Goal: Task Accomplishment & Management: Manage account settings

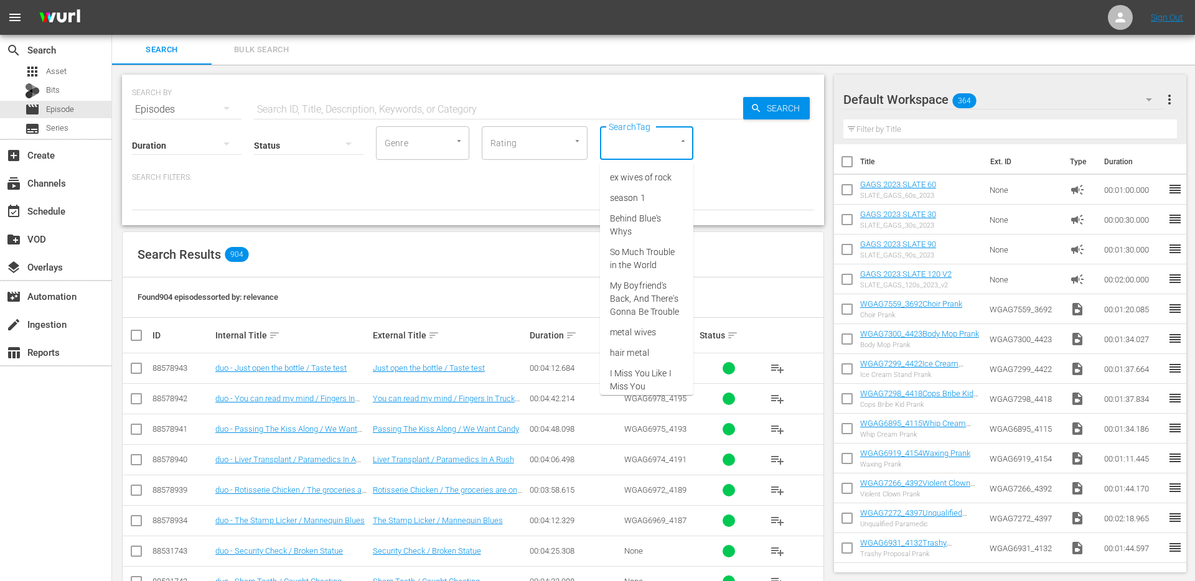
click at [634, 133] on input "SearchTag" at bounding box center [629, 143] width 47 height 22
type input "sing"
click at [638, 231] on li "single prank" at bounding box center [646, 239] width 93 height 21
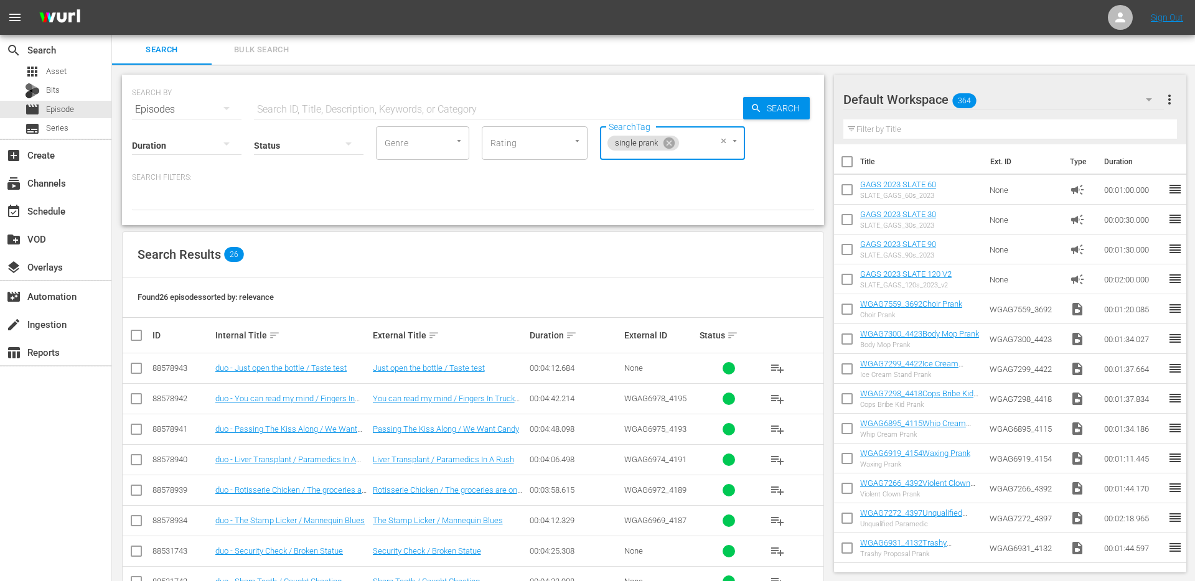
click at [703, 274] on div "Search Results 26" at bounding box center [473, 254] width 701 height 45
click at [753, 262] on div "Search Results 26" at bounding box center [473, 254] width 701 height 45
click at [663, 267] on div "Search Results 26" at bounding box center [473, 254] width 701 height 45
click at [649, 264] on div "Search Results 26" at bounding box center [473, 254] width 701 height 45
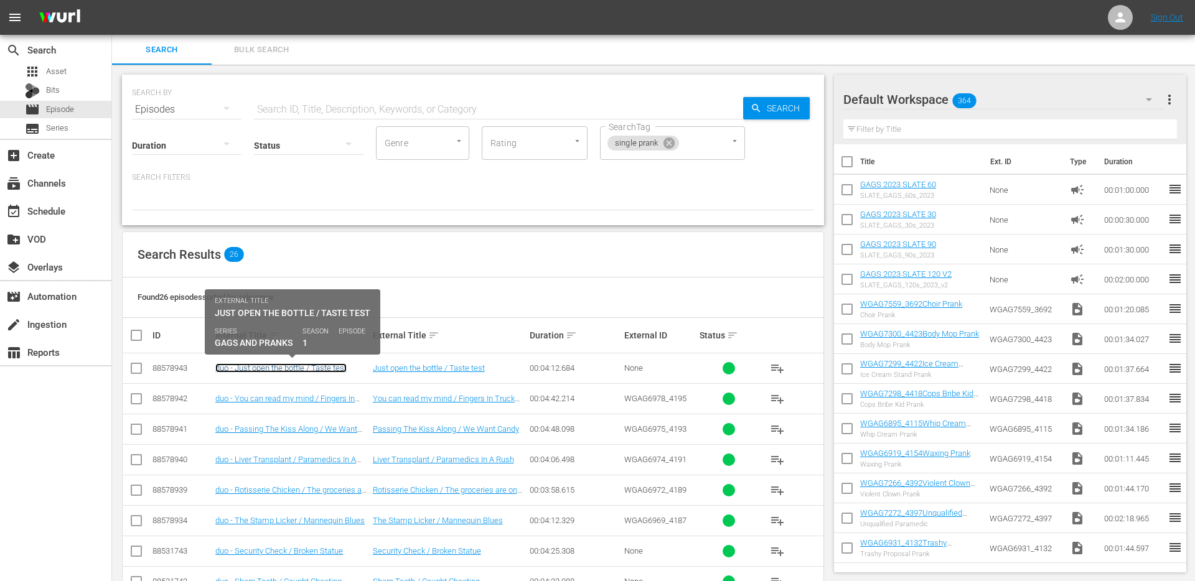
click at [292, 364] on link "duo - Just open the bottle / Taste test" at bounding box center [280, 367] width 131 height 9
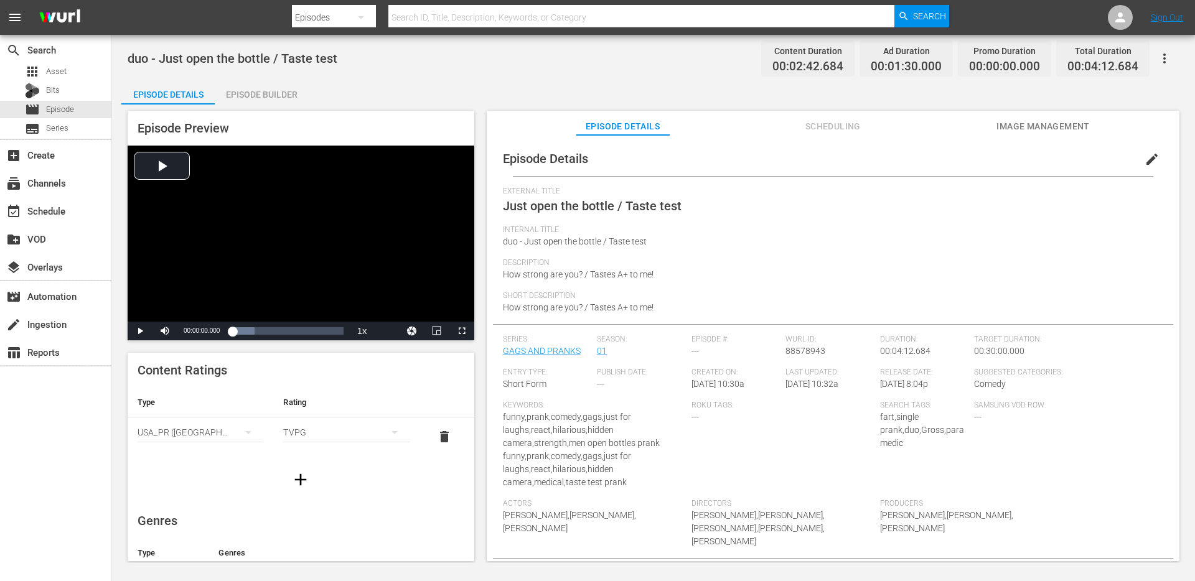
click at [264, 99] on div "Episode Builder" at bounding box center [261, 95] width 93 height 30
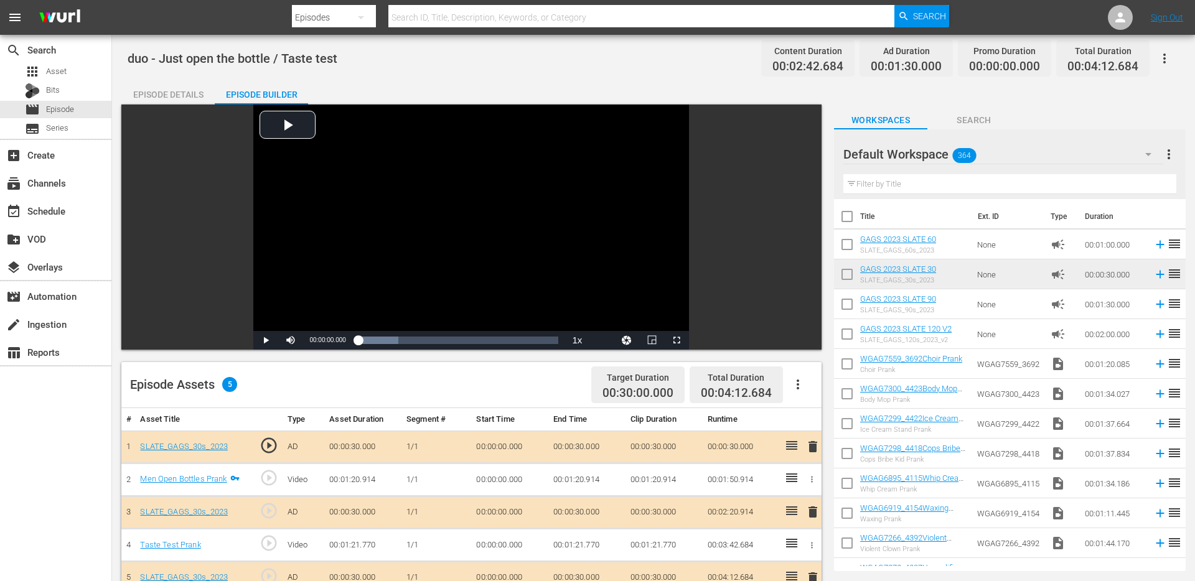
click at [160, 106] on div "Video Player is loading. Play Video Play Mute Current Time 00:00:00.000 / Durat…" at bounding box center [471, 227] width 700 height 245
click at [164, 96] on div "Episode Details" at bounding box center [167, 95] width 93 height 30
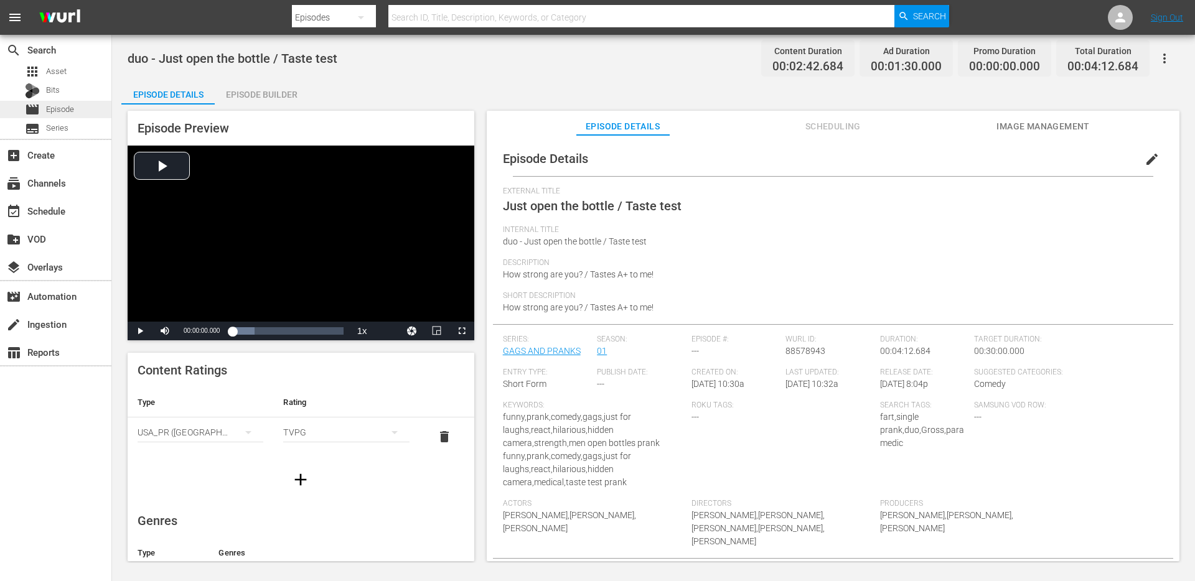
click at [57, 107] on span "Episode" at bounding box center [60, 109] width 28 height 12
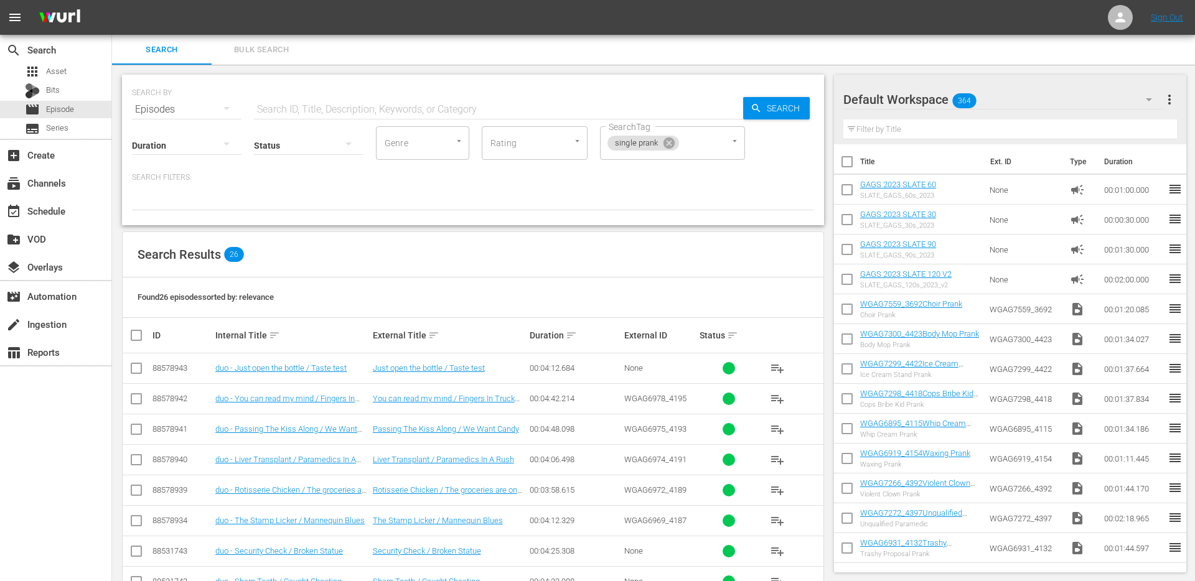
scroll to position [257, 0]
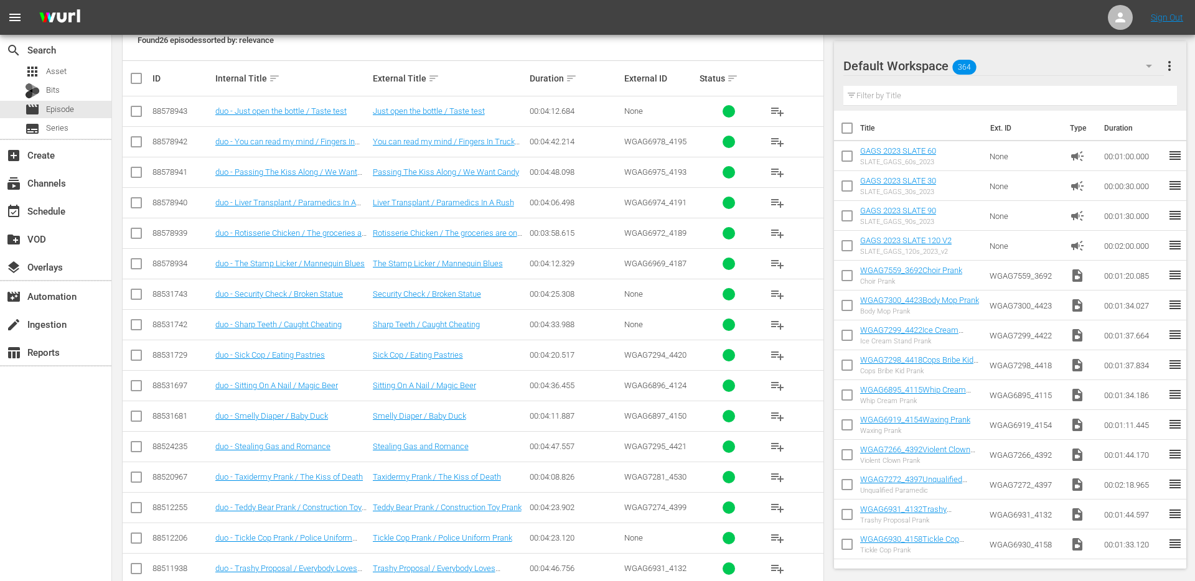
click at [414, 367] on td "Sick Cop / Eating Pastries" at bounding box center [449, 355] width 157 height 30
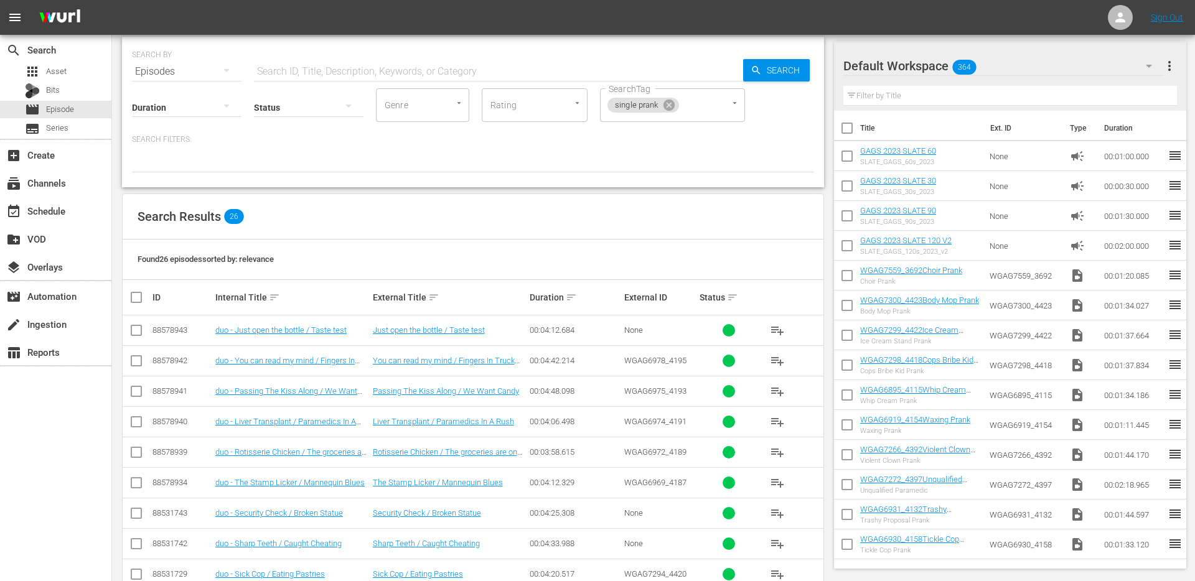
scroll to position [0, 0]
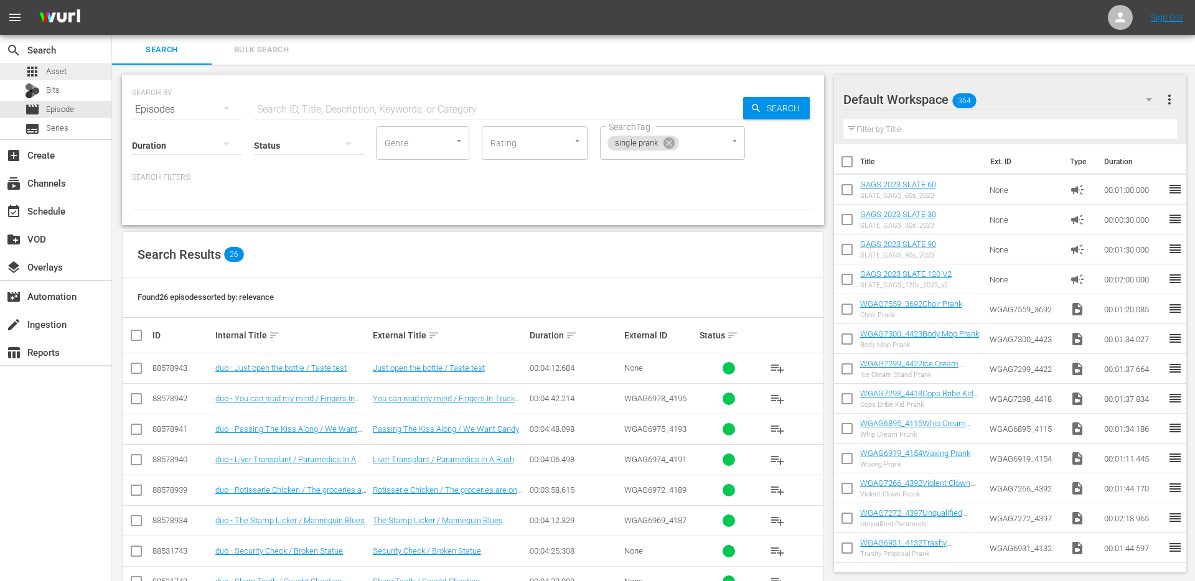
click at [65, 70] on span "Asset" at bounding box center [56, 71] width 21 height 12
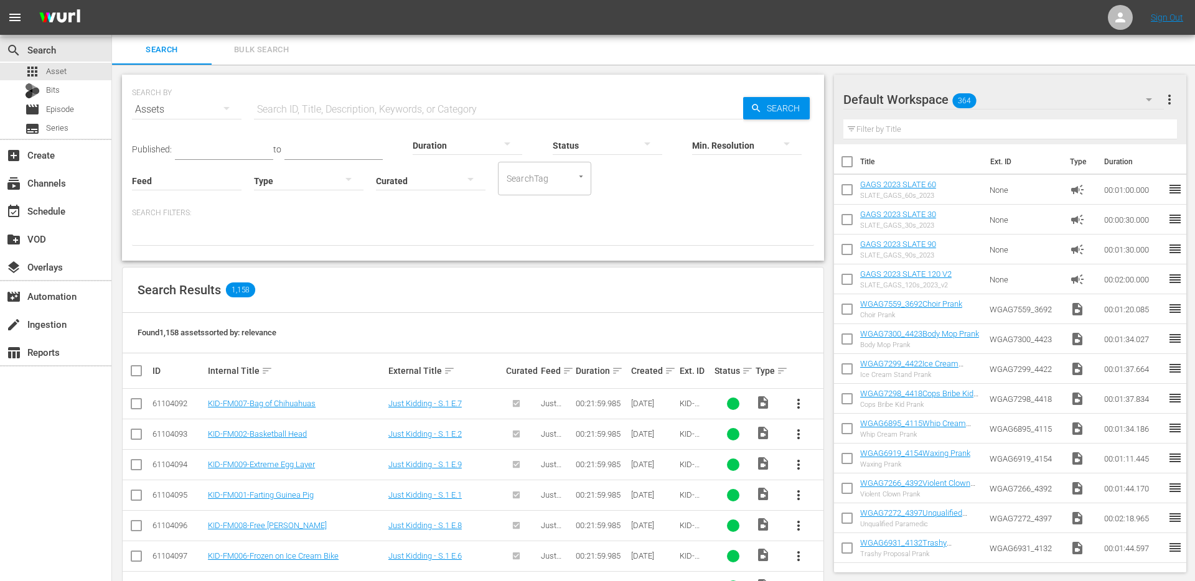
click at [352, 99] on input "text" at bounding box center [498, 110] width 489 height 30
paste input "Cry Or Get A Ticket Prank"
type input "Cry Or Get A Ticket Prank"
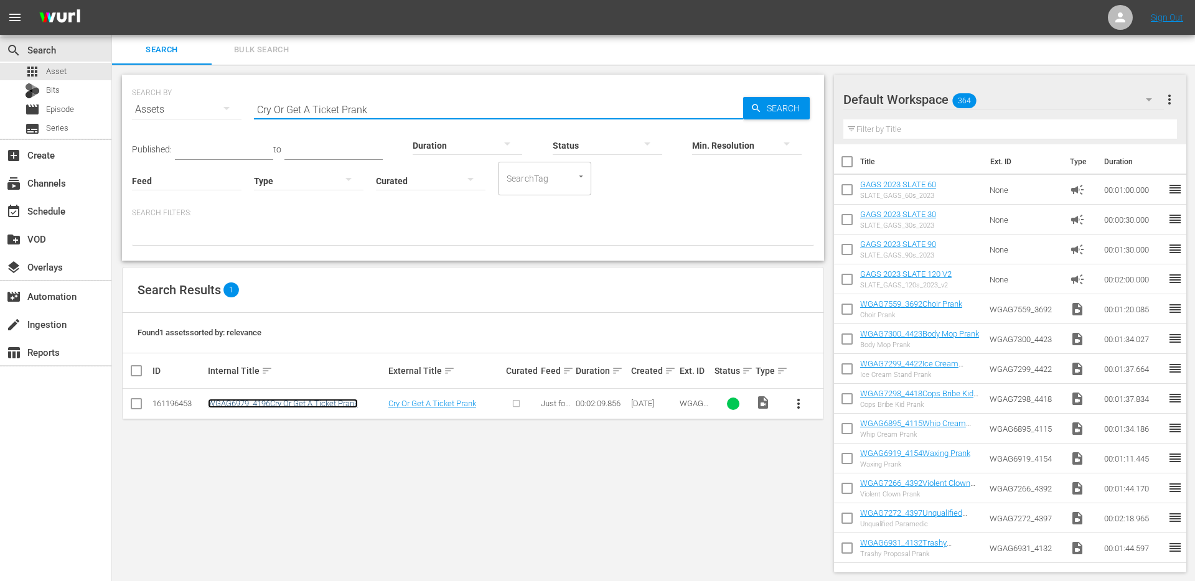
click at [297, 403] on link "WGAG6979_4196Cry Or Get A Ticket Prank" at bounding box center [283, 403] width 150 height 9
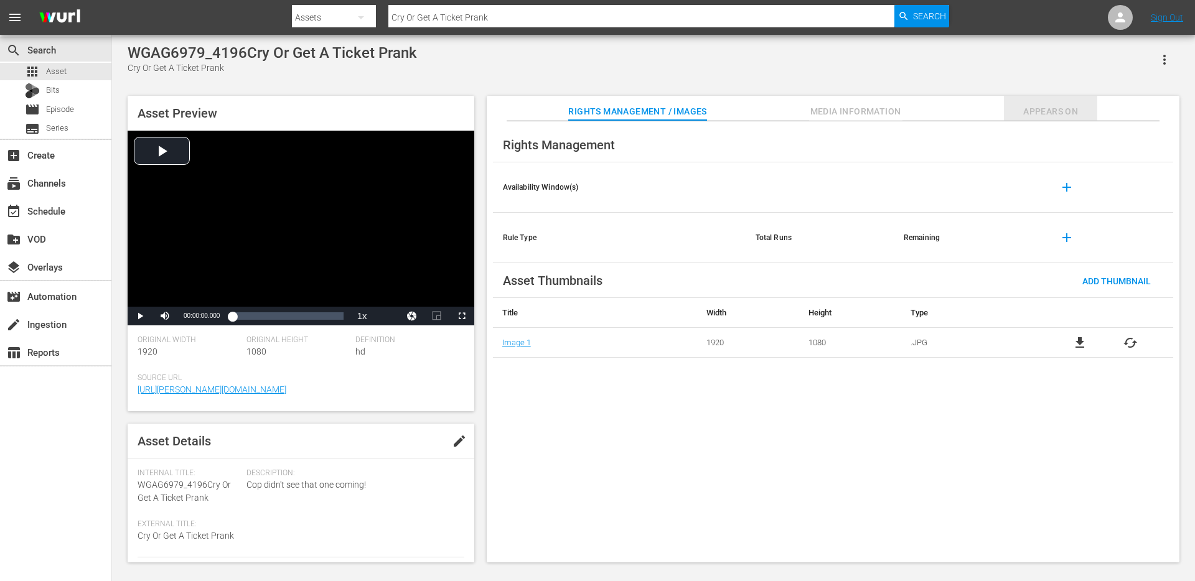
click at [1082, 111] on span "Appears On" at bounding box center [1050, 112] width 93 height 16
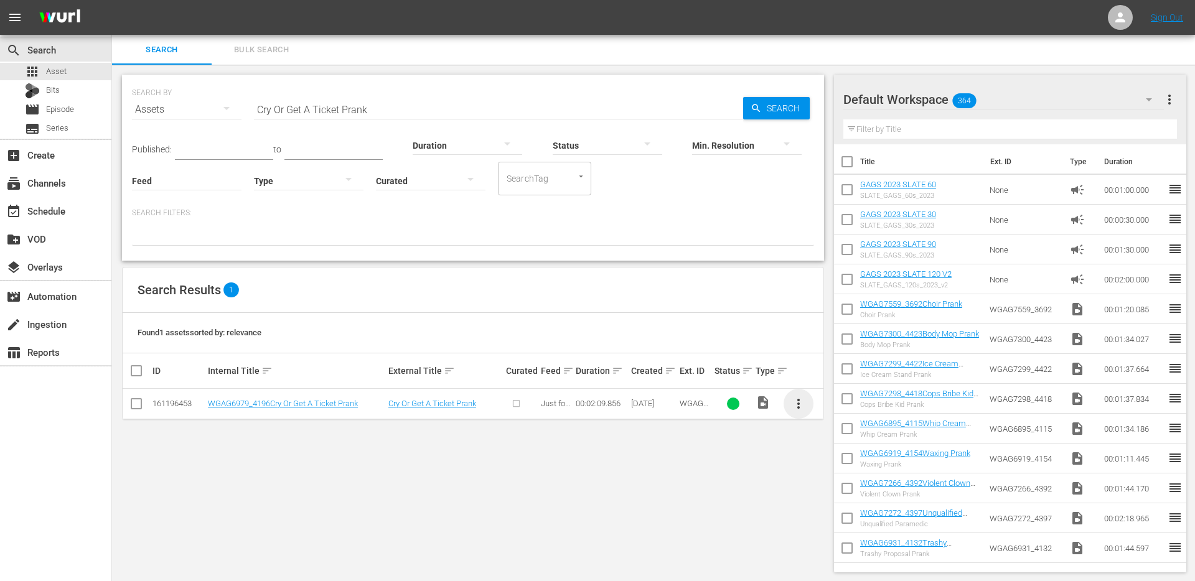
click at [798, 404] on span "more_vert" at bounding box center [798, 403] width 15 height 15
click at [830, 488] on div "Episode" at bounding box center [865, 499] width 85 height 30
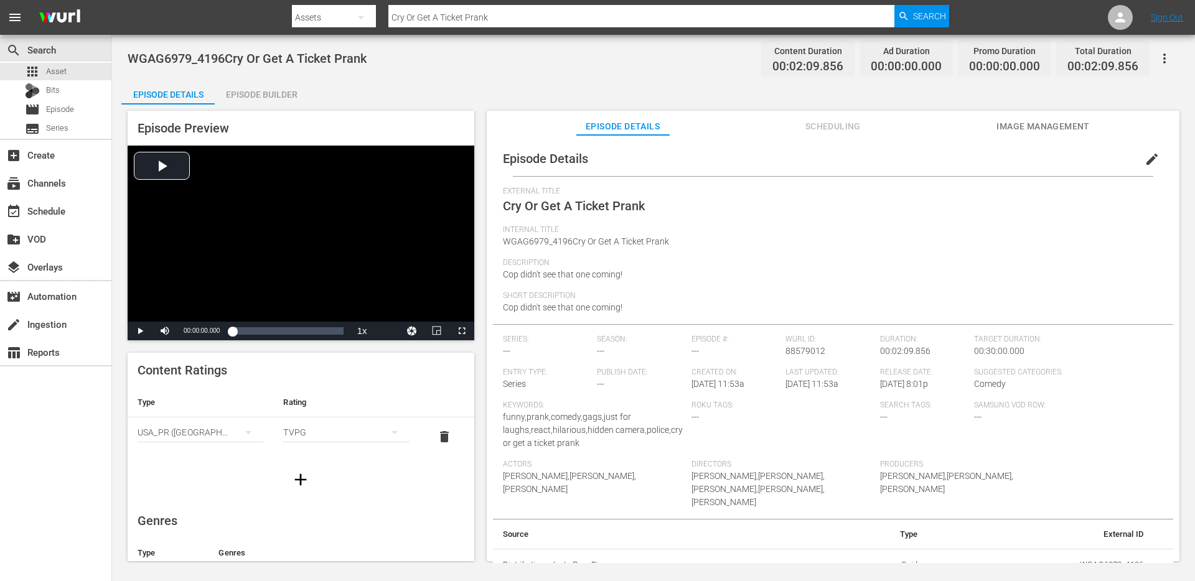
click at [1151, 160] on span "edit" at bounding box center [1151, 159] width 15 height 15
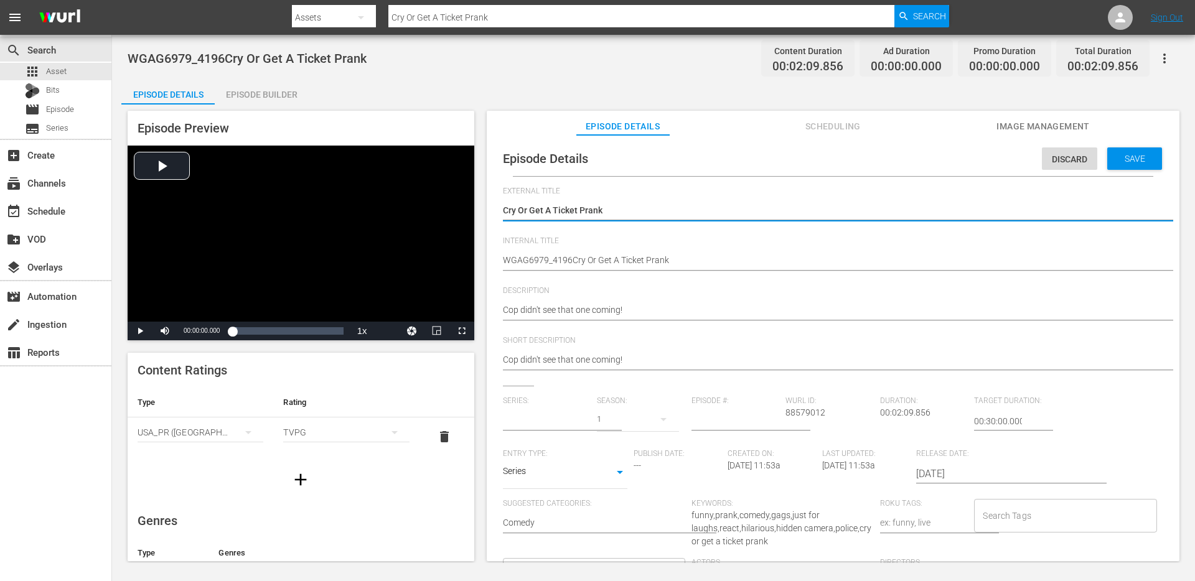
type input "No Series"
click at [583, 480] on body "menu Search By Assets Search ID, Title, Description, Keywords, or Category Cry …" at bounding box center [597, 290] width 1195 height 581
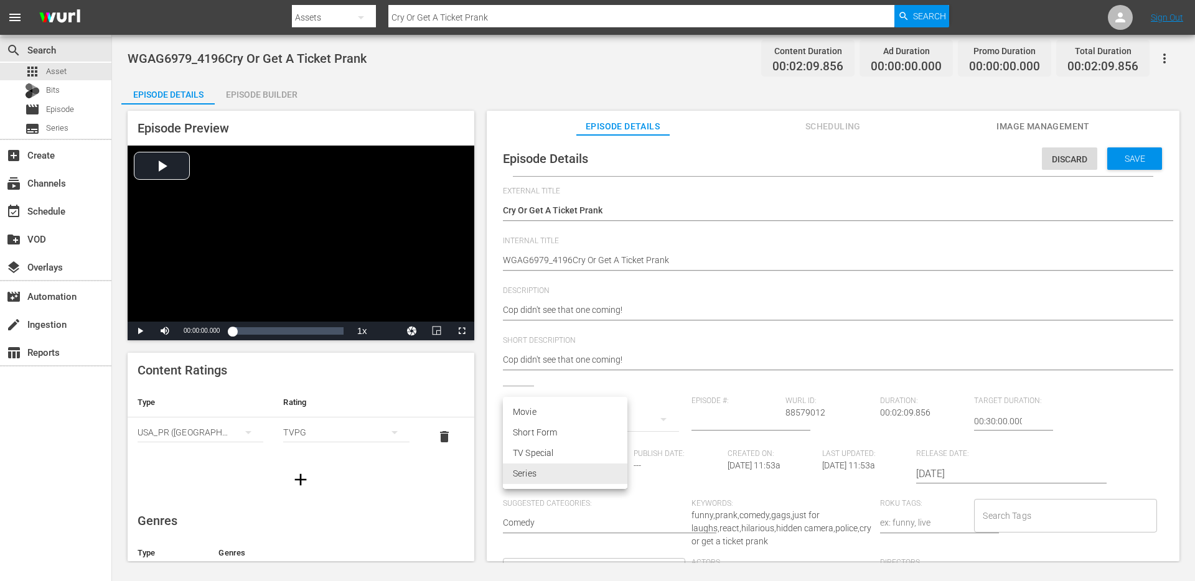
click at [562, 430] on li "Short Form" at bounding box center [565, 433] width 124 height 21
type input "SHORT_FORM_VIDEO"
click at [573, 413] on input "text" at bounding box center [547, 421] width 88 height 30
click at [527, 451] on div "GAGS AND PRANKS" at bounding box center [552, 456] width 78 height 30
type input "GAGS AND PRANKS"
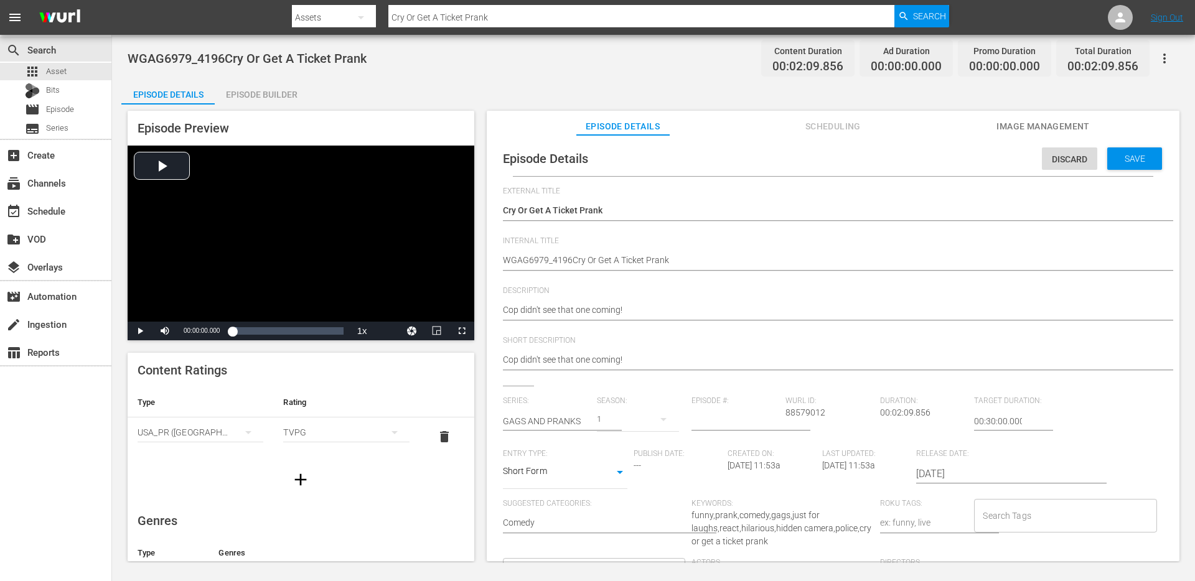
scroll to position [38, 0]
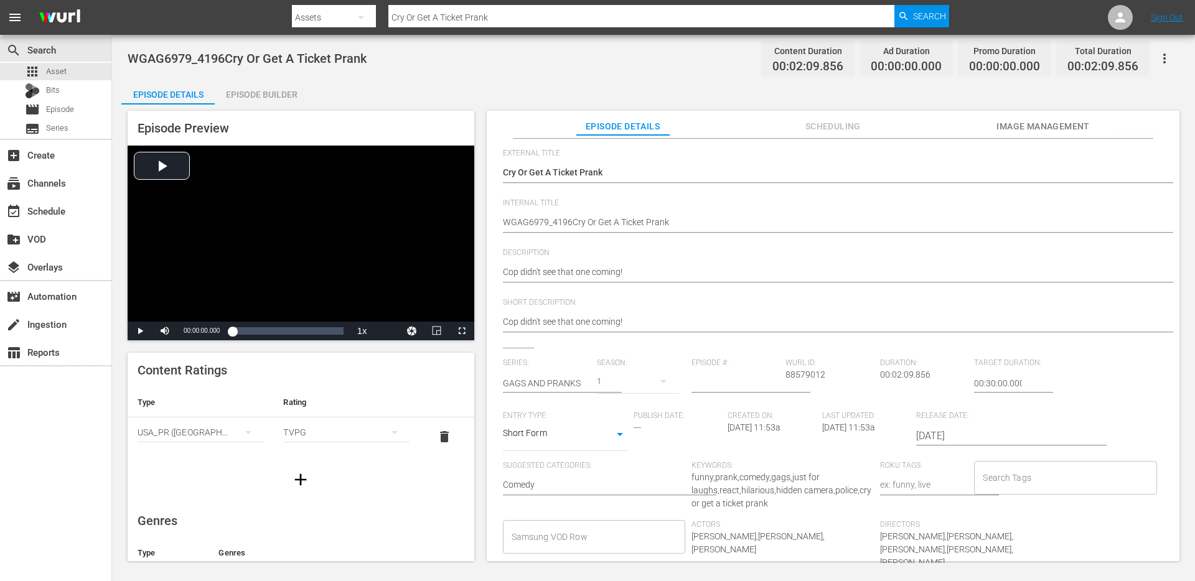
click at [999, 479] on input "Search Tags" at bounding box center [1056, 478] width 152 height 22
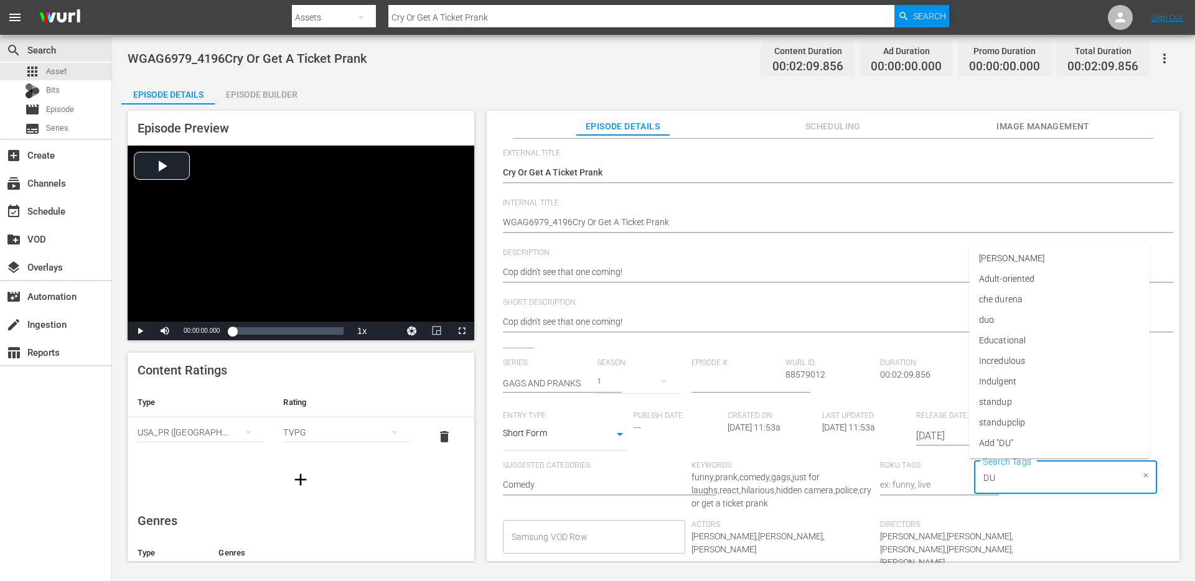
type input "DUO"
click at [1006, 507] on li "duo" at bounding box center [1059, 512] width 180 height 21
type input "SING"
click at [1023, 374] on li "single prank" at bounding box center [1059, 382] width 180 height 21
type input "COP"
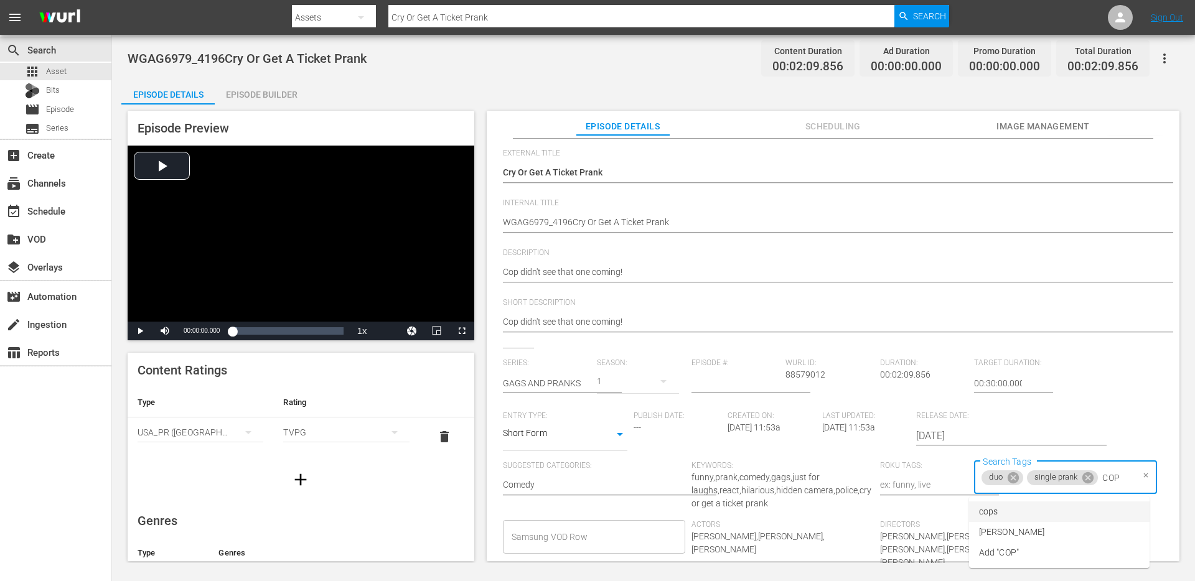
click at [1008, 519] on li "cops" at bounding box center [1059, 512] width 180 height 21
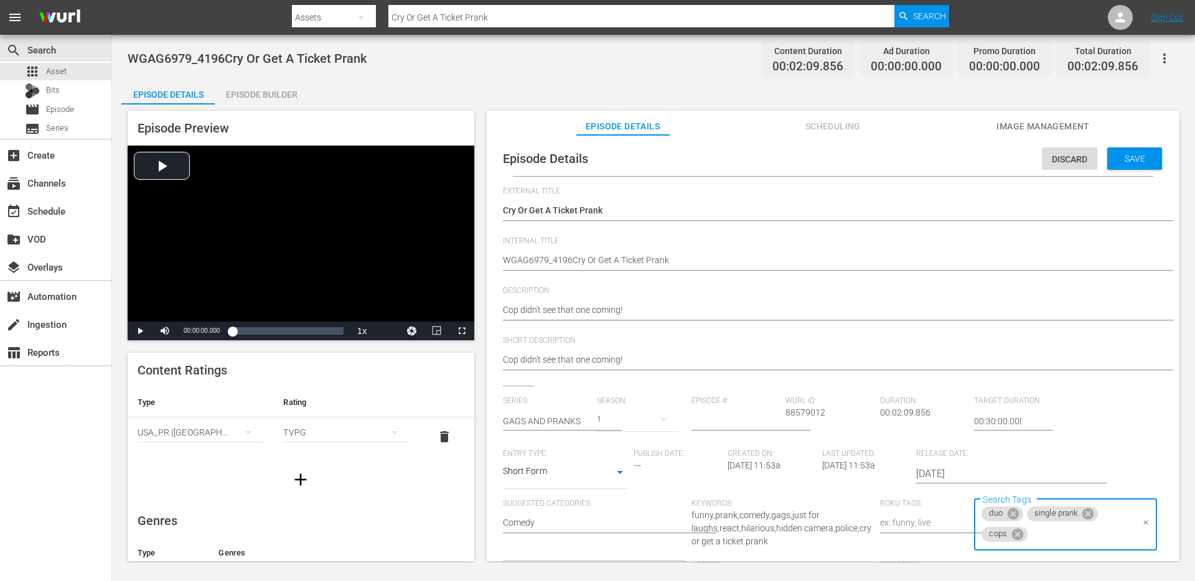
click at [1138, 168] on div "Save" at bounding box center [1134, 158] width 55 height 22
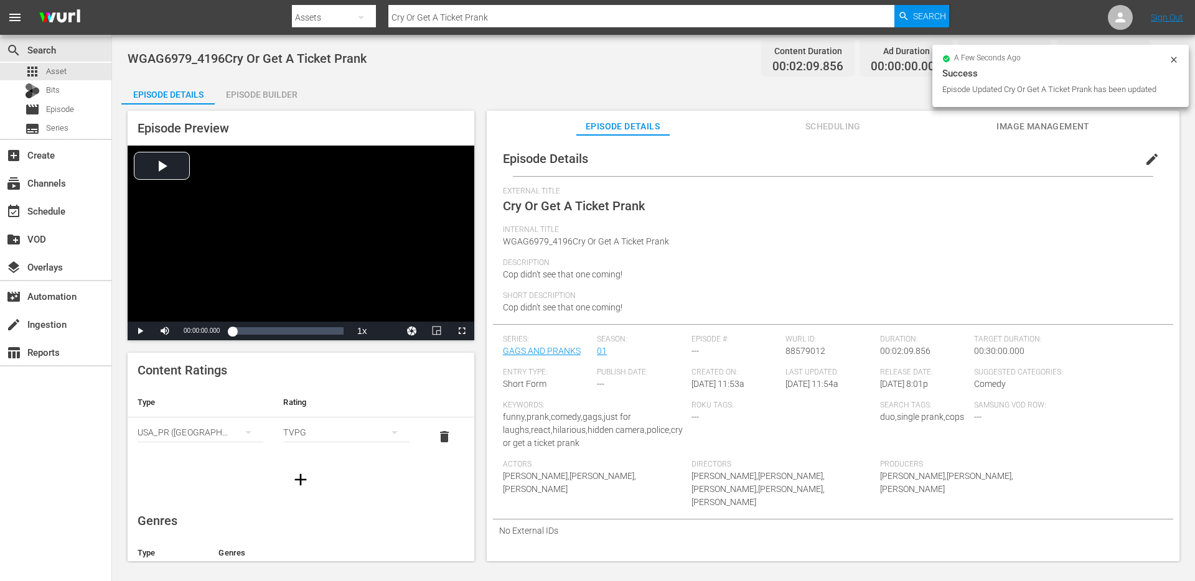
click at [278, 103] on div "Episode Builder" at bounding box center [261, 95] width 93 height 30
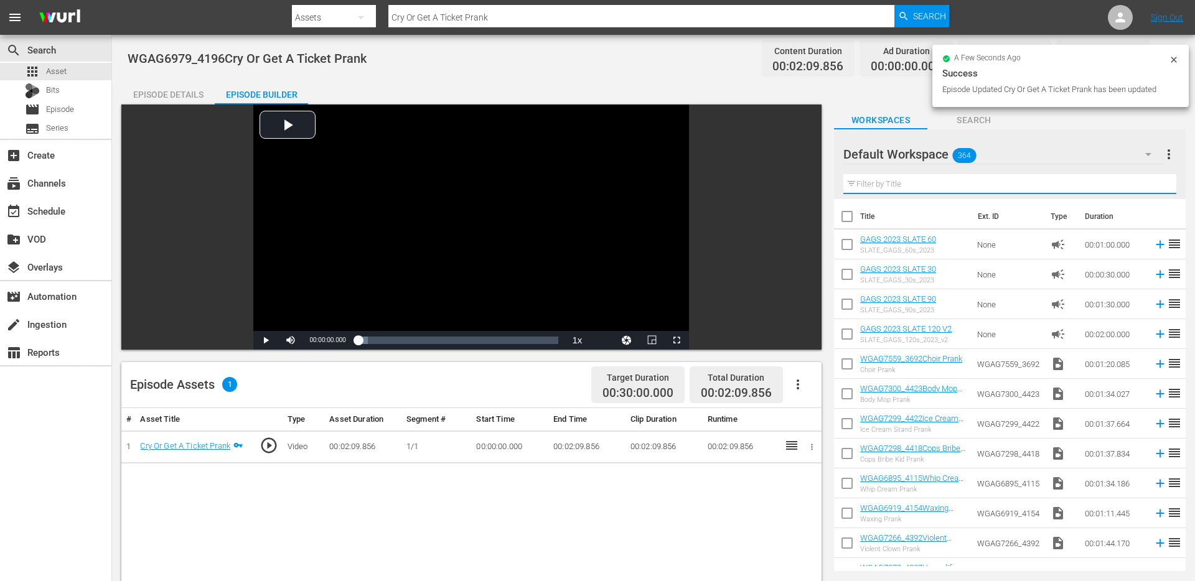
click at [1037, 175] on input "text" at bounding box center [1009, 184] width 333 height 20
paste input "Fired On The Job Prank"
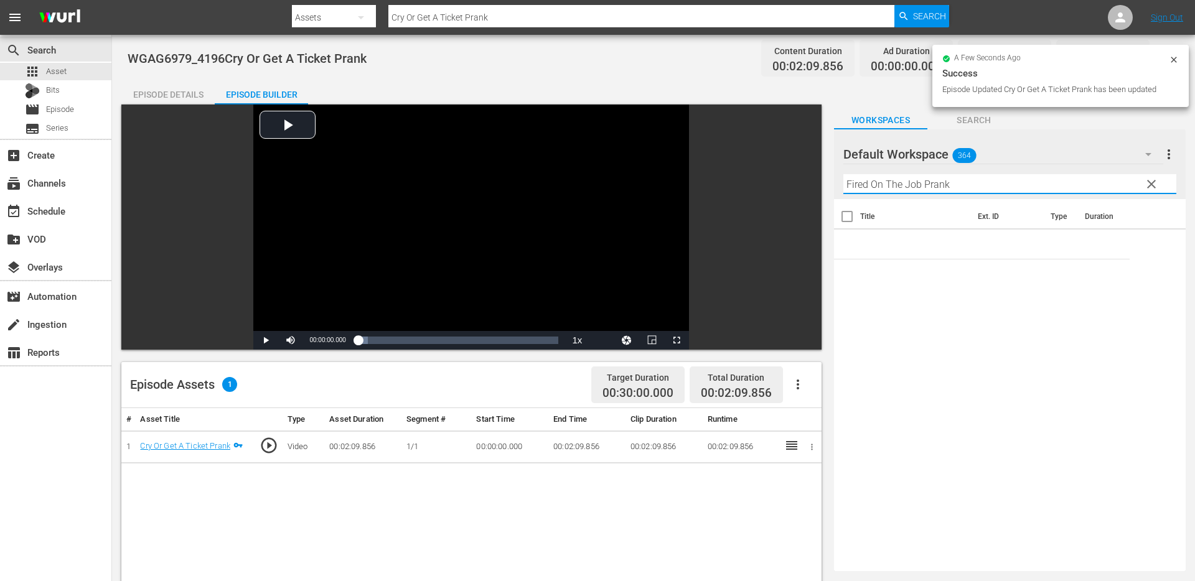
type input "Fired On The Job Prank"
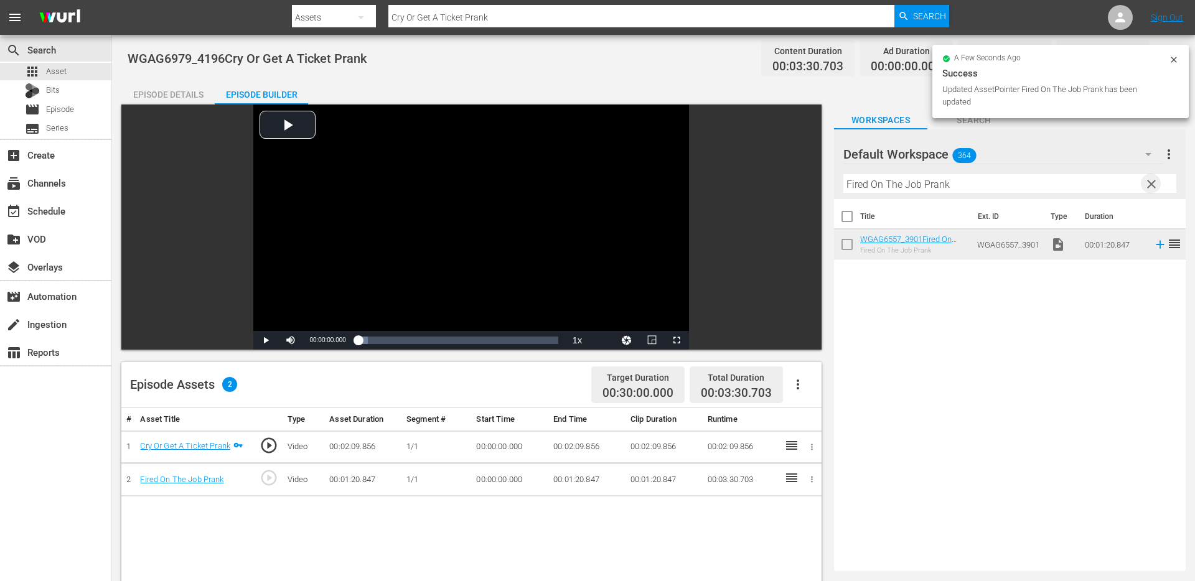
click at [1152, 182] on span "clear" at bounding box center [1151, 184] width 15 height 15
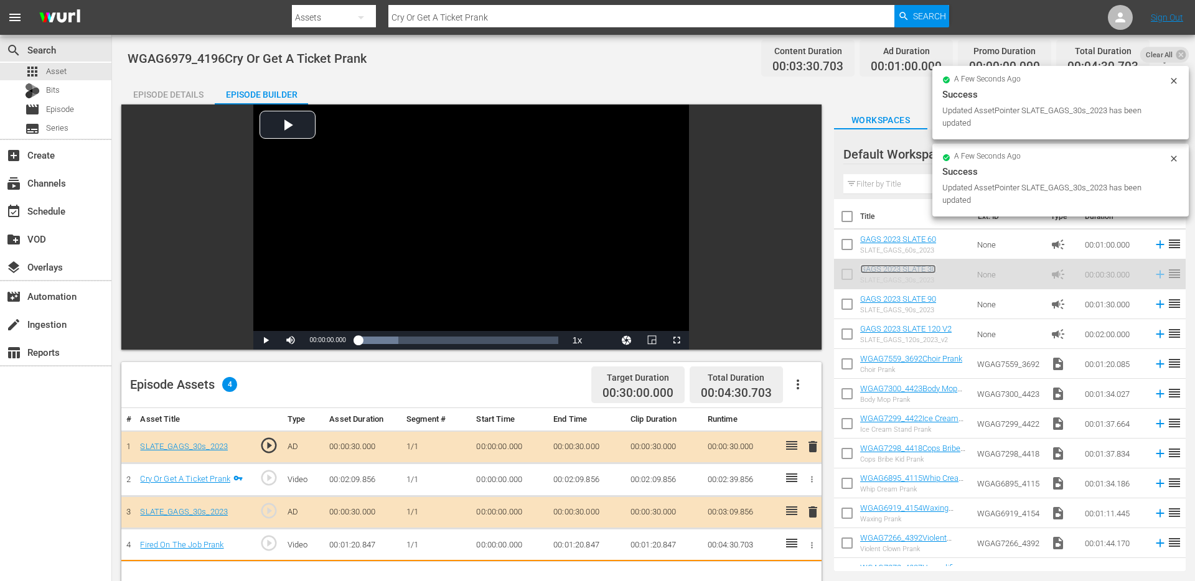
scroll to position [5, 0]
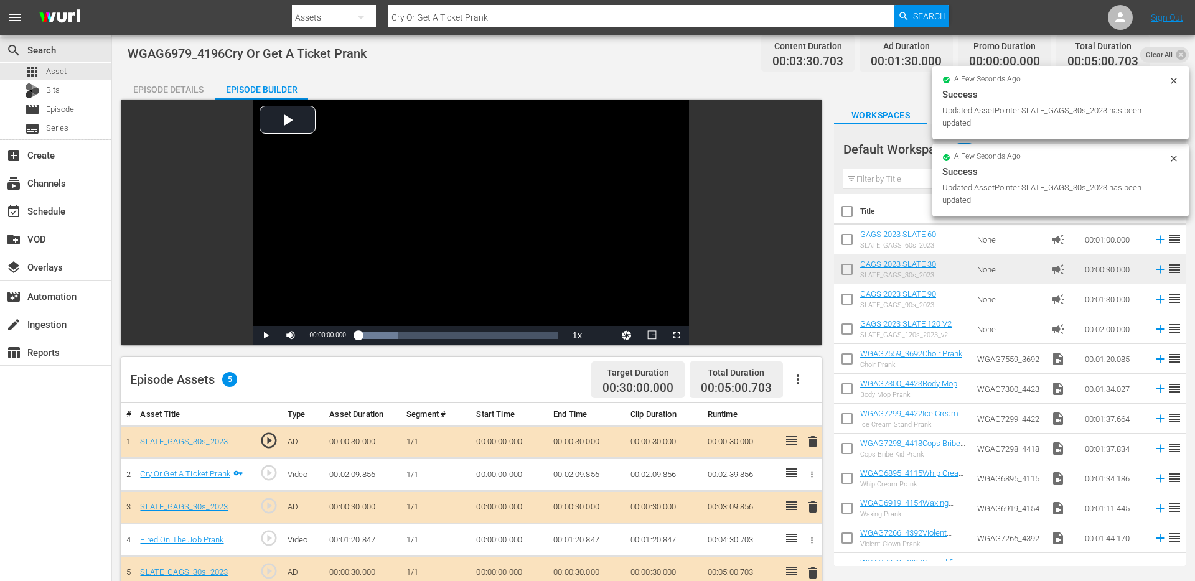
click at [171, 90] on div "Episode Details" at bounding box center [167, 90] width 93 height 30
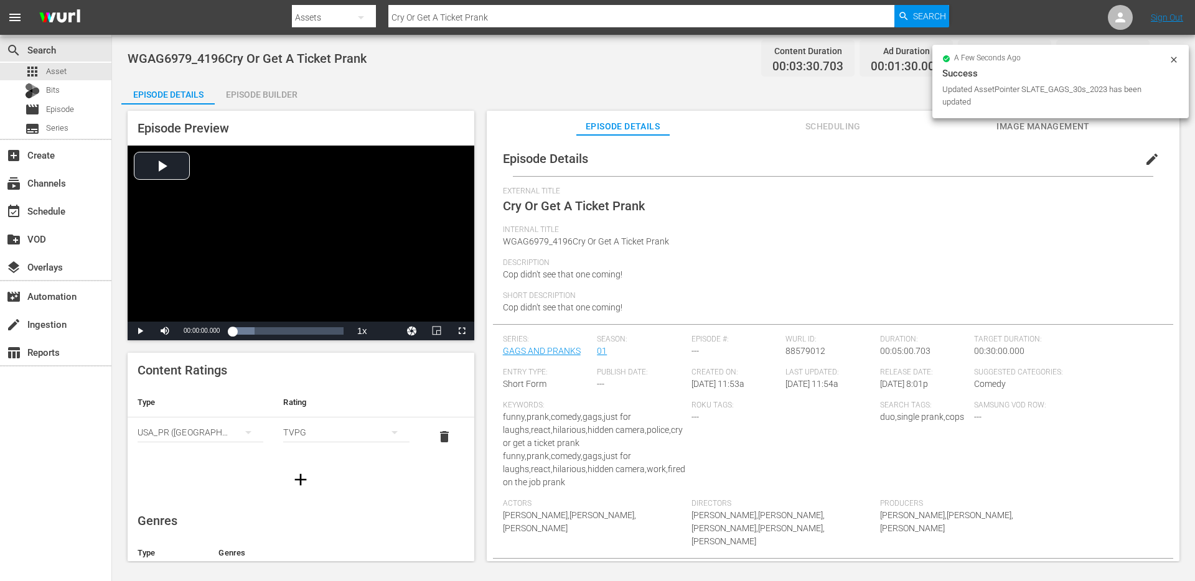
click at [250, 78] on div "WGAG6979_4196Cry Or Get A Ticket Prank Content Duration 00:03:30.703 Ad Duratio…" at bounding box center [653, 299] width 1083 height 528
click at [250, 95] on div "Episode Builder" at bounding box center [261, 95] width 93 height 30
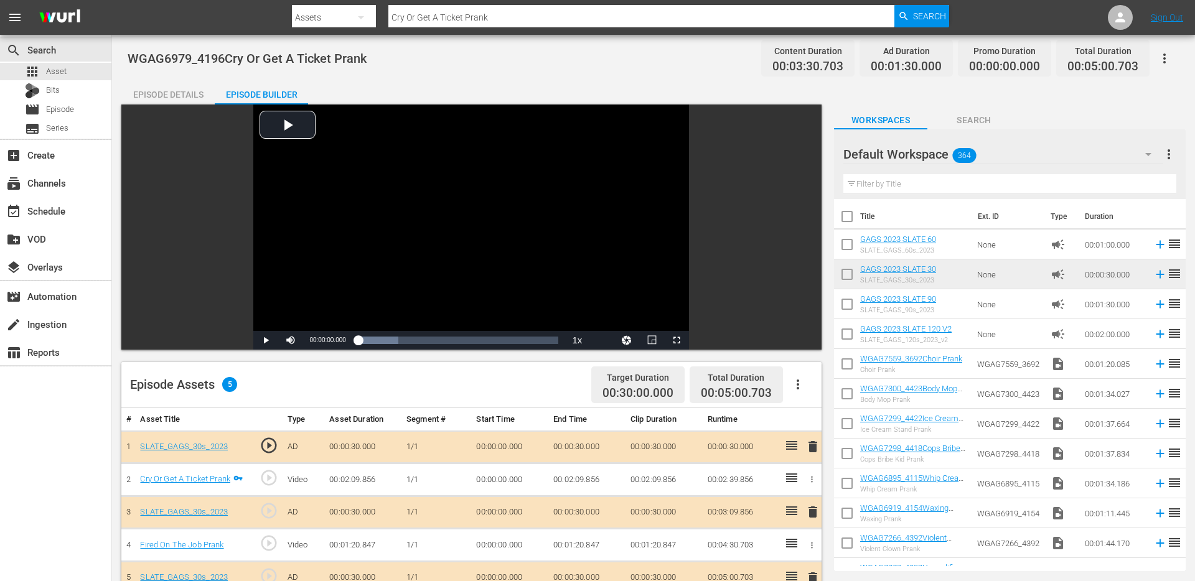
click at [187, 89] on div "Episode Details" at bounding box center [167, 95] width 93 height 30
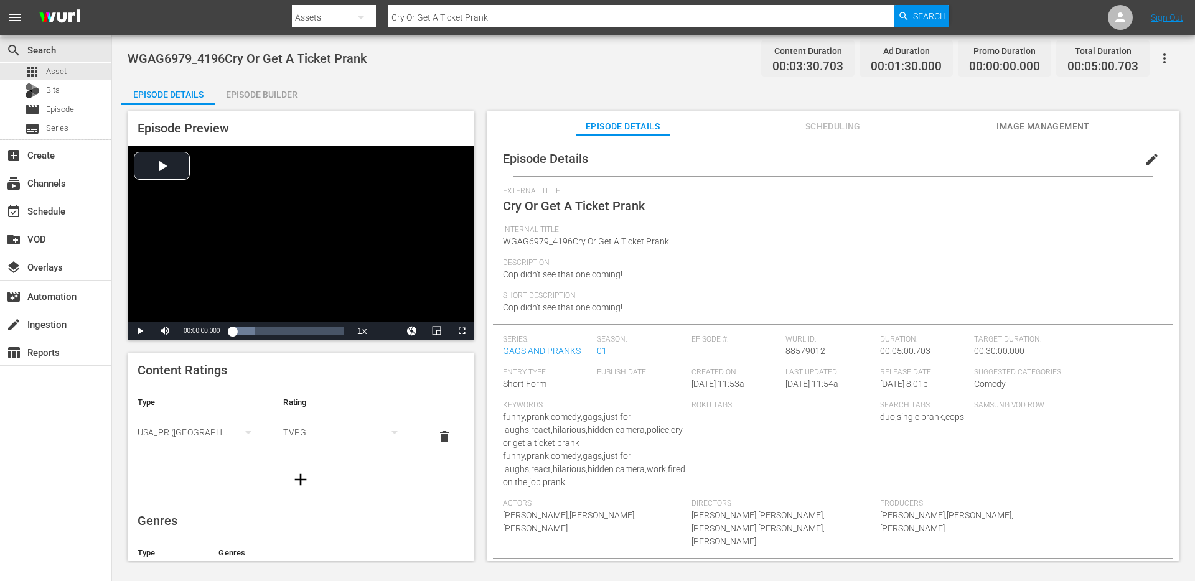
click at [1146, 155] on span "edit" at bounding box center [1151, 159] width 15 height 15
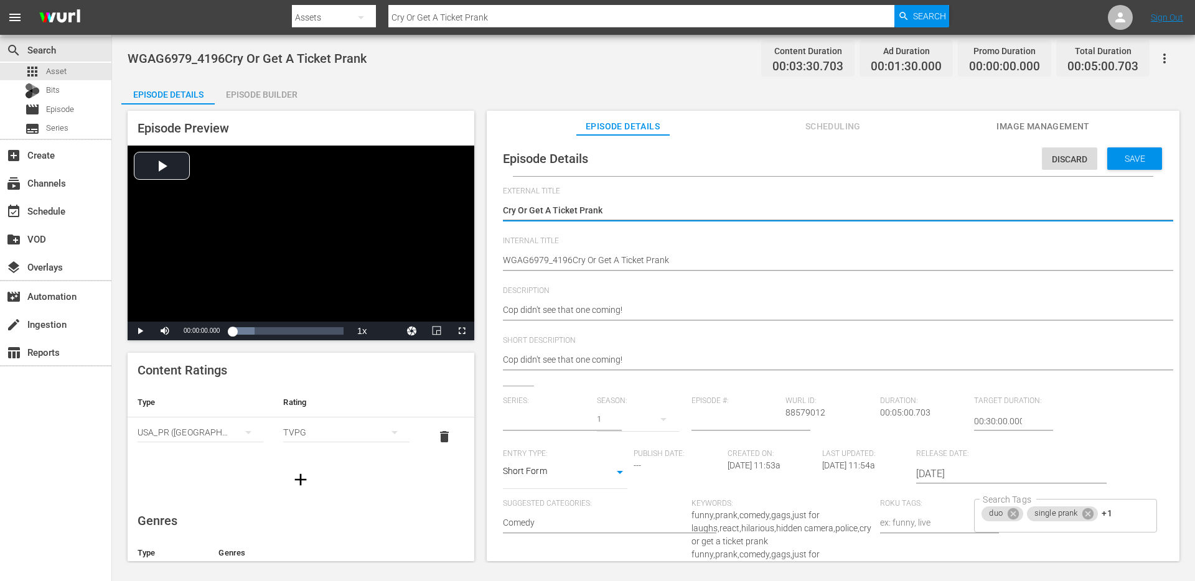
type input "GAGS AND PRANKS"
click at [586, 212] on textarea "Cry Or Get A Ticket Prank" at bounding box center [830, 211] width 654 height 15
type textarea "Cry Or Get A Ticket Prank"
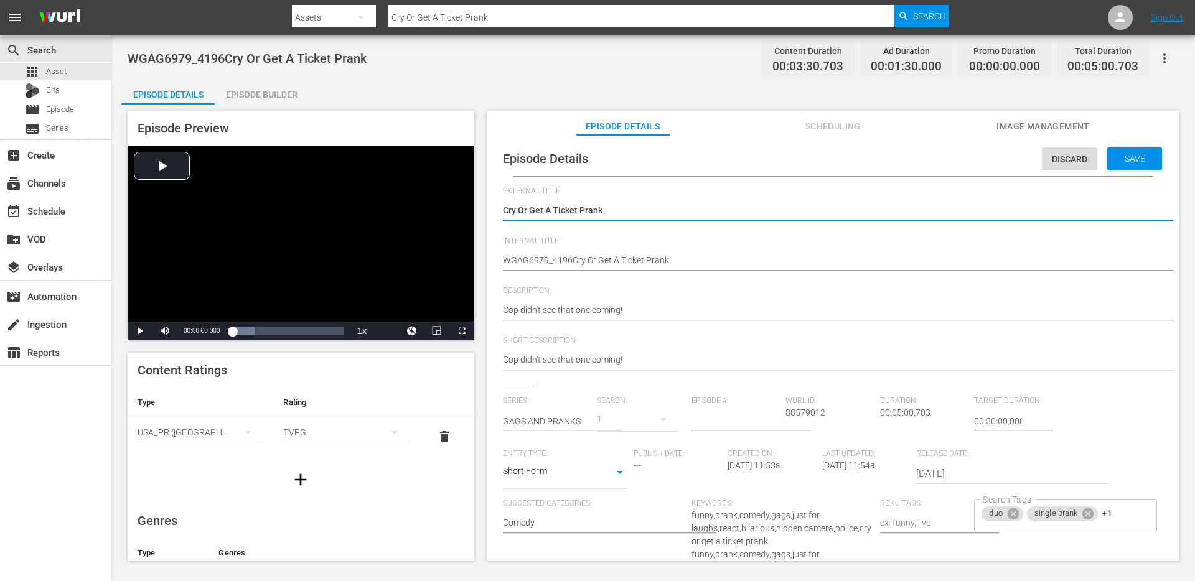
type textarea "Cry Or Get A Ticket Prank /"
type textarea "Cry Or Get A Ticket Prank / F"
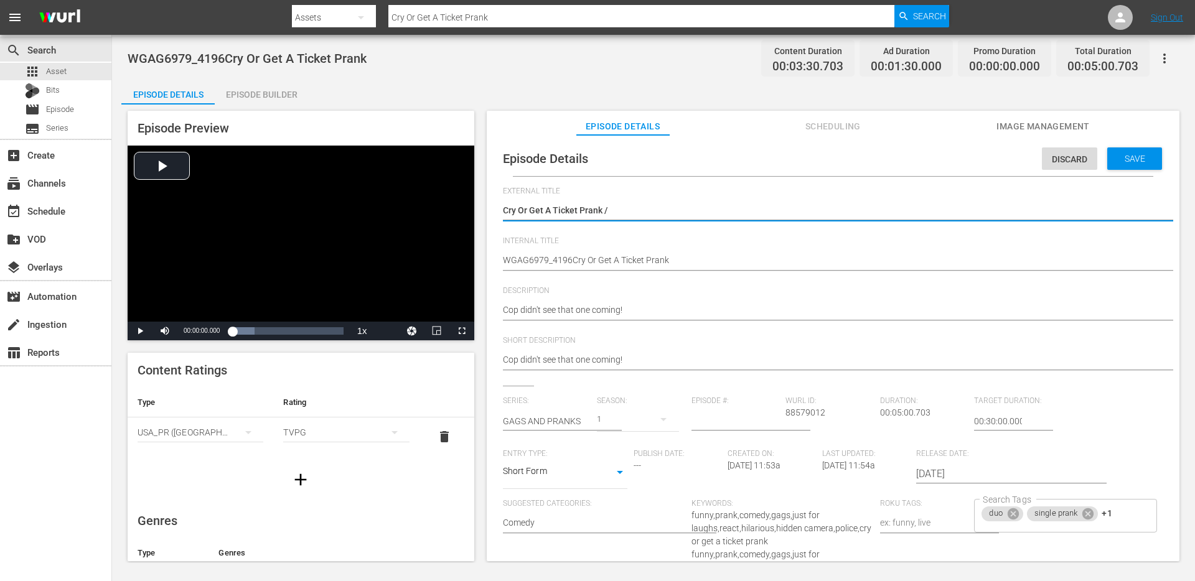
type textarea "Cry Or Get A Ticket Prank / F"
type textarea "Cry Or Get A Ticket Prank / Fi"
type textarea "Cry Or Get A Ticket Prank / Fir"
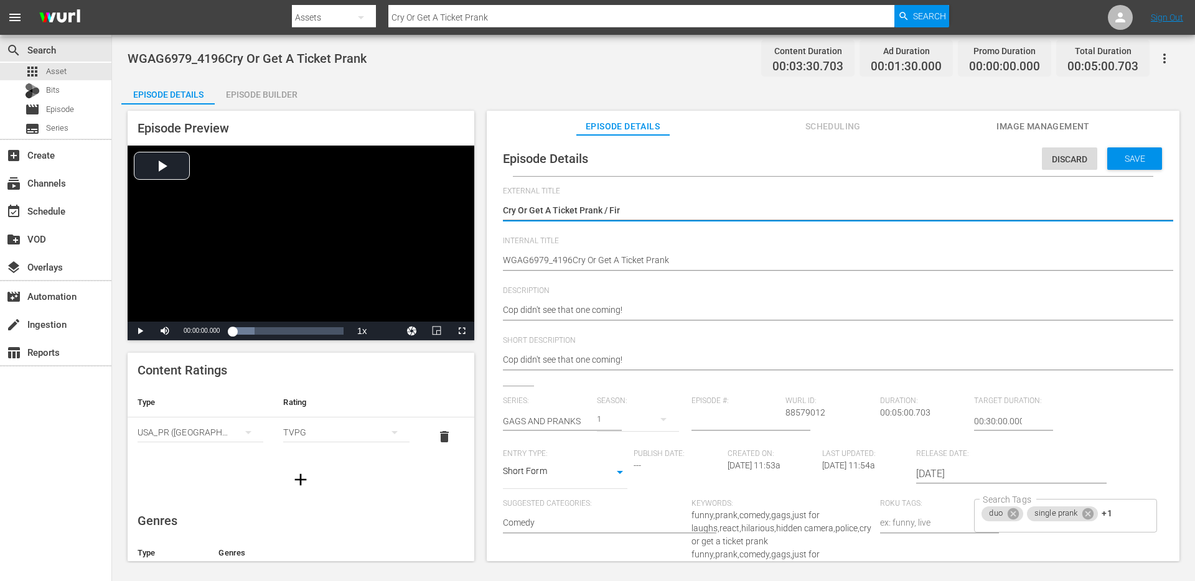
type textarea "Cry Or Get A Ticket Prank / Fire"
type textarea "Cry Or Get A Ticket Prank / Fired"
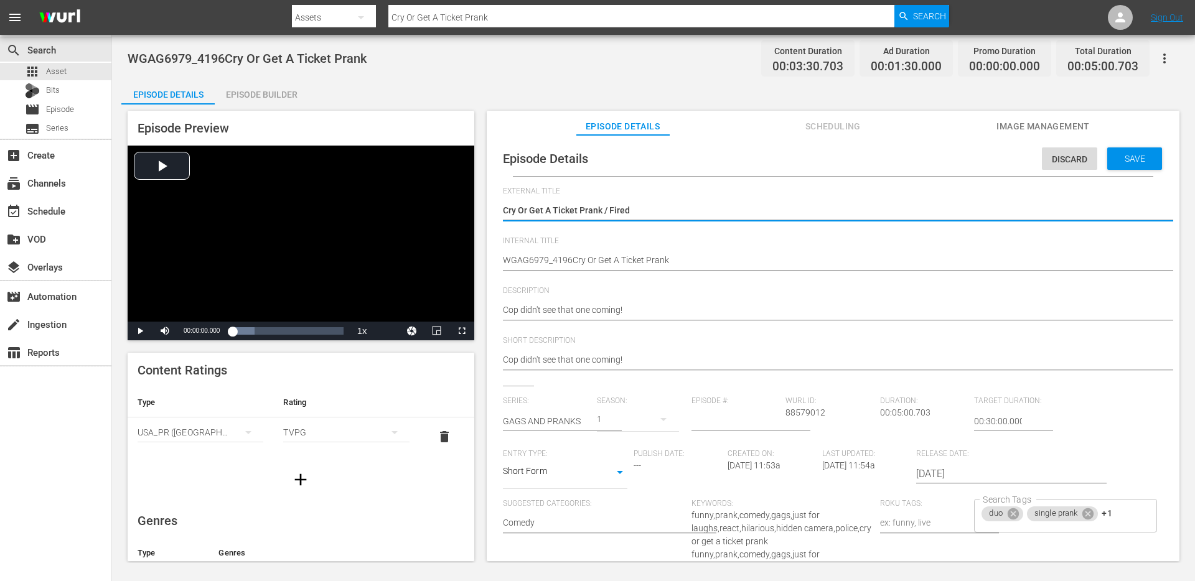
type textarea "Cry Or Get A Ticket Prank / Fired"
type textarea "Cry Or Get A Ticket Prank / Fired o"
type textarea "Cry Or Get A Ticket Prank / Fired on"
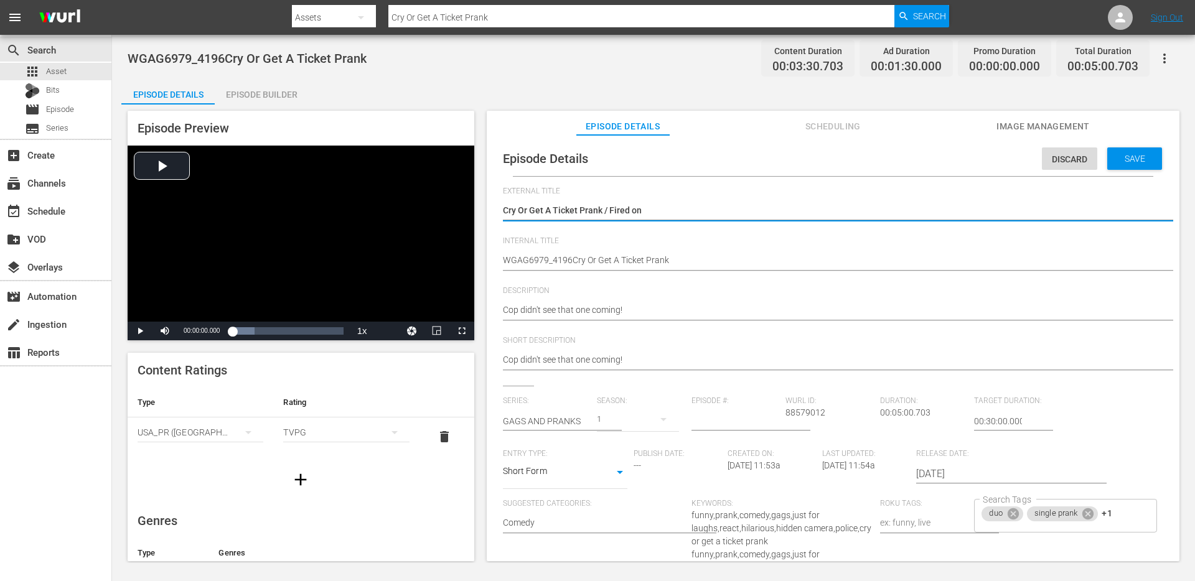
type textarea "Cry Or Get A Ticket Prank / Fired on"
type textarea "Cry Or Get A Ticket Prank / Fired on t"
type textarea "Cry Or Get A Ticket Prank / Fired on th"
type textarea "Cry Or Get A Ticket Prank / Fired on the"
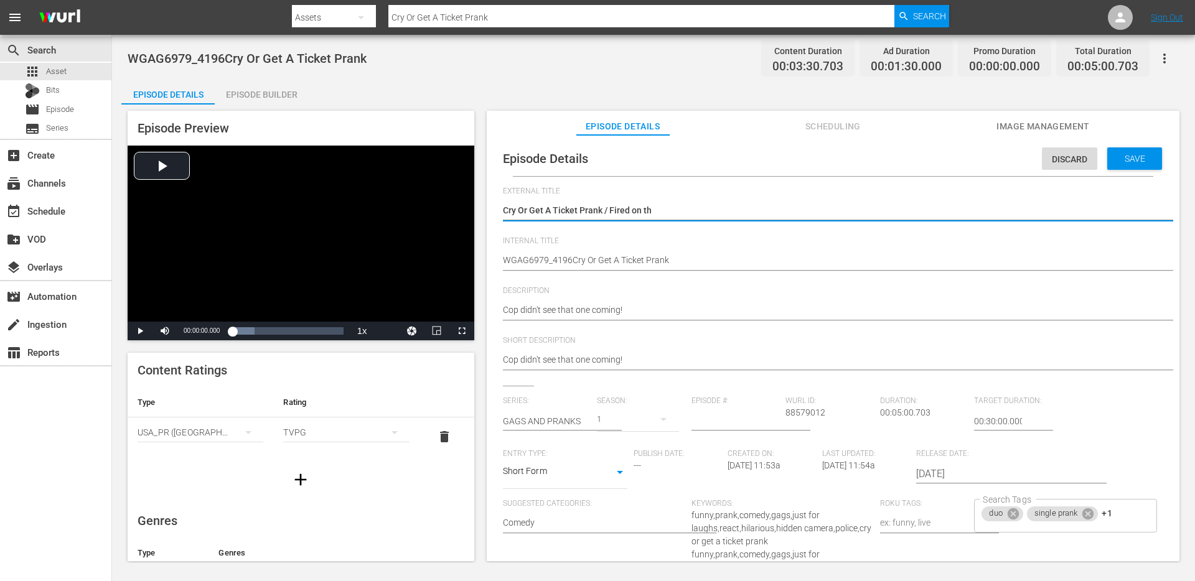
type textarea "Cry Or Get A Ticket Prank / Fired on the"
type textarea "Cry Or Get A Ticket Prank / Fired on the J"
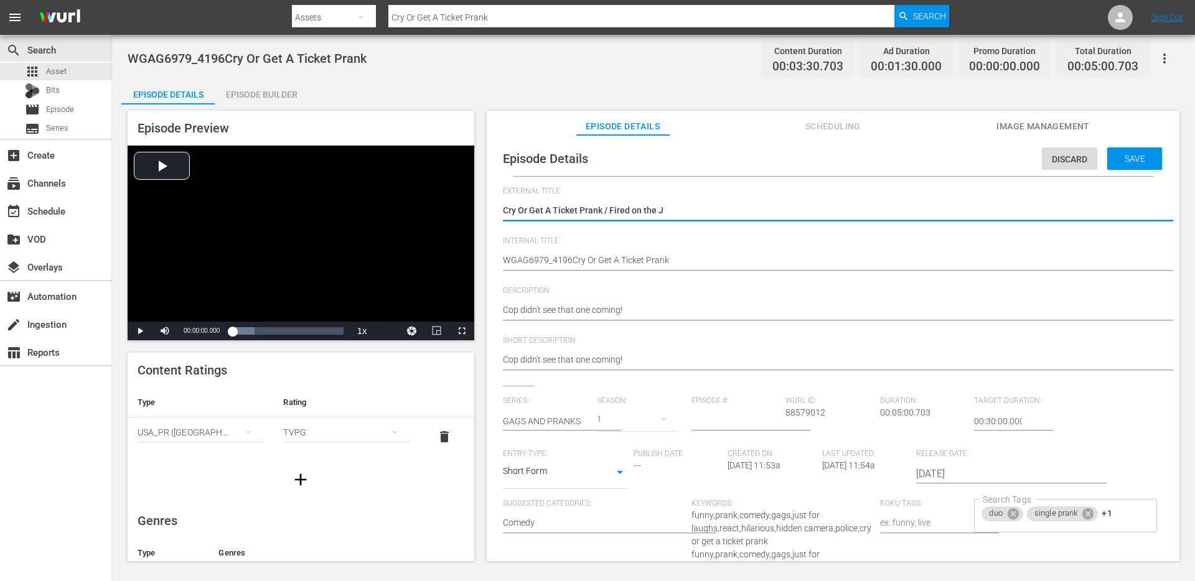
type textarea "Cry Or Get A Ticket Prank / Fired on the Jo"
type textarea "Cry Or Get A Ticket Prank / Fired on the Job"
click at [578, 206] on textarea "Cry Or Get A Ticket Prank" at bounding box center [830, 211] width 654 height 15
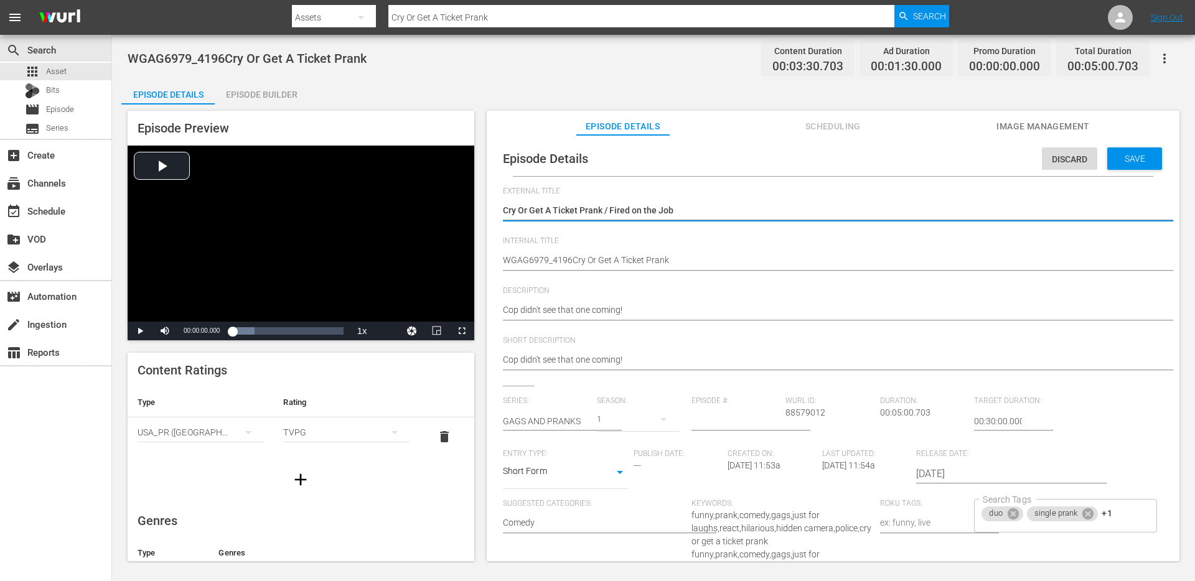
click at [578, 206] on textarea "Cry Or Get A Ticket Prank" at bounding box center [830, 211] width 654 height 15
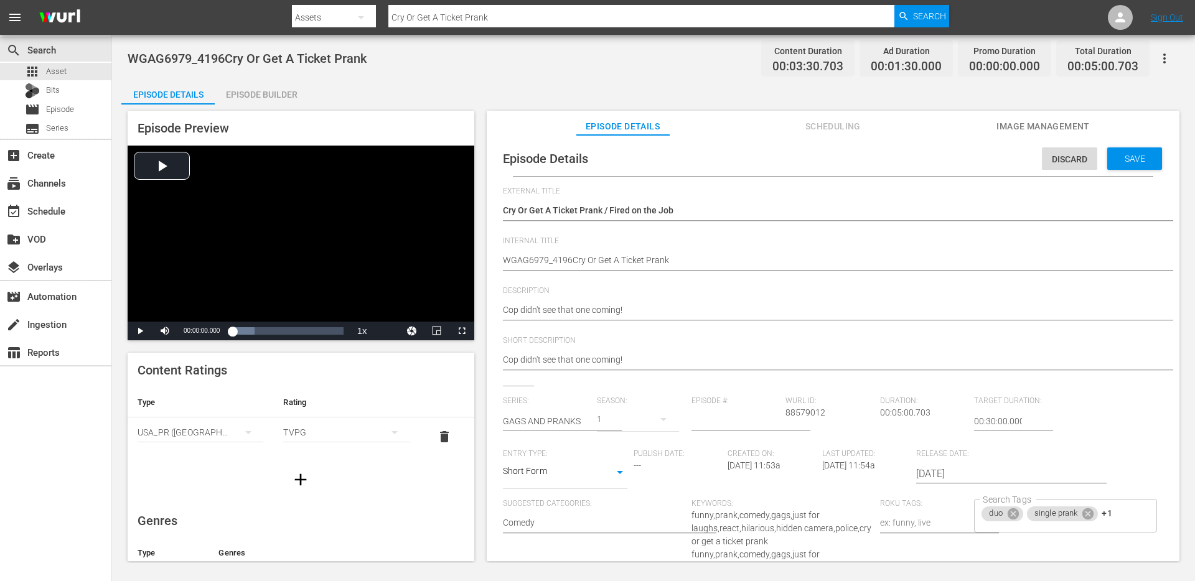
click at [568, 247] on div "WGAG6979_4196Cry Or Get A Ticket Prank WGAG6979_4196Cry Or Get A Ticket Prank" at bounding box center [830, 261] width 654 height 30
click at [568, 251] on div "WGAG6979_4196Cry Or Get A Ticket Prank WGAG6979_4196Cry Or Get A Ticket Prank" at bounding box center [830, 261] width 654 height 30
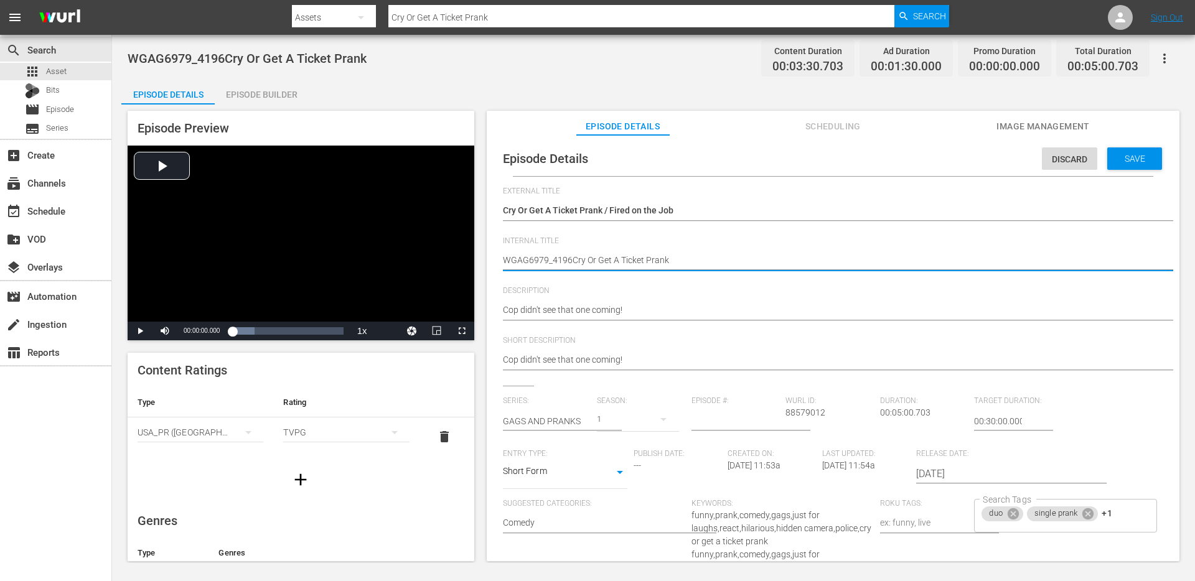
click at [562, 266] on textarea "WGAG6979_4196Cry Or Get A Ticket Prank" at bounding box center [830, 261] width 654 height 15
paste textarea "Cry Or Get A Ticket Prank / Fired on the Job"
type textarea "Cry Or Get A Ticket Prank / Fired on the Job"
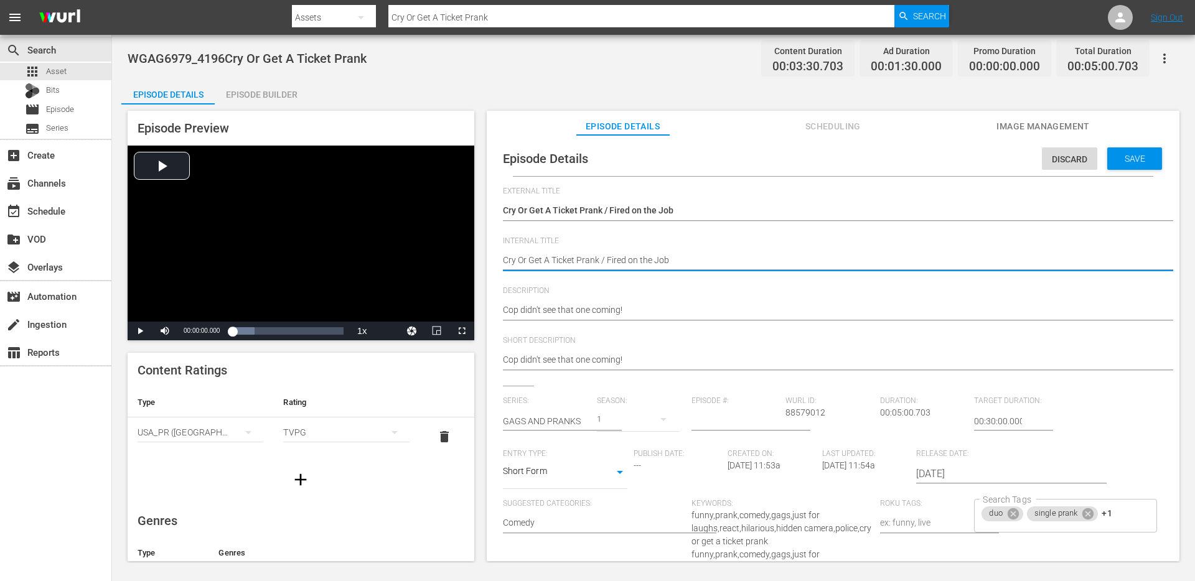
type textarea "dCry Or Get A Ticket Prank / Fired on the Job"
type textarea "duCry Or Get A Ticket Prank / Fired on the Job"
type textarea "duoCry Or Get A Ticket Prank / Fired on the Job"
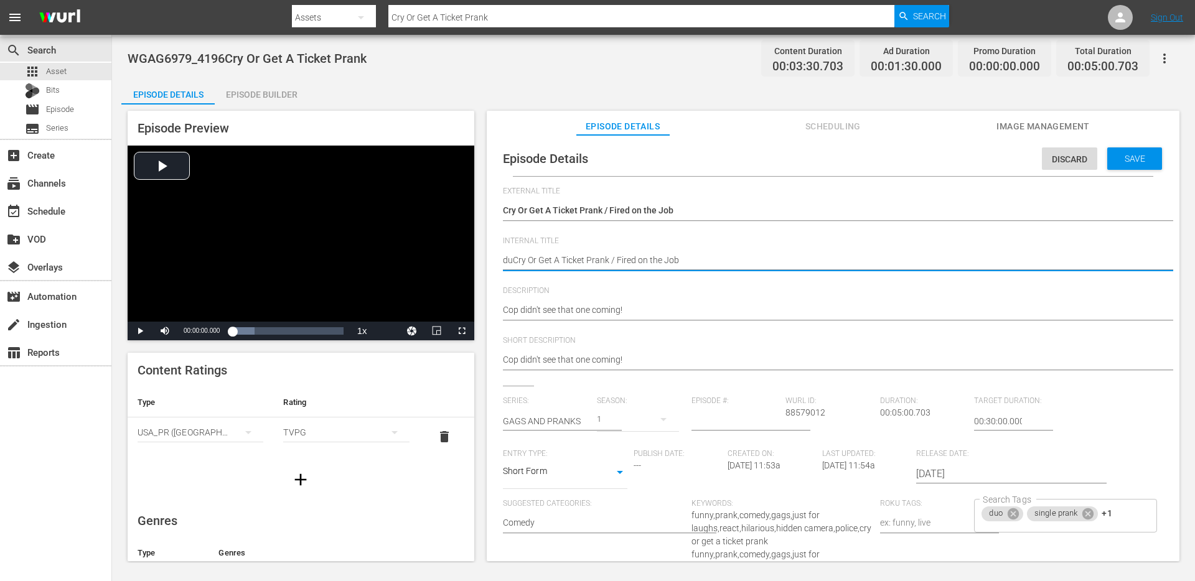
type textarea "duoCry Or Get A Ticket Prank / Fired on the Job"
type textarea "duo Cry Or Get A Ticket Prank / Fired on the Job"
type textarea "duo -Cry Or Get A Ticket Prank / Fired on the Job"
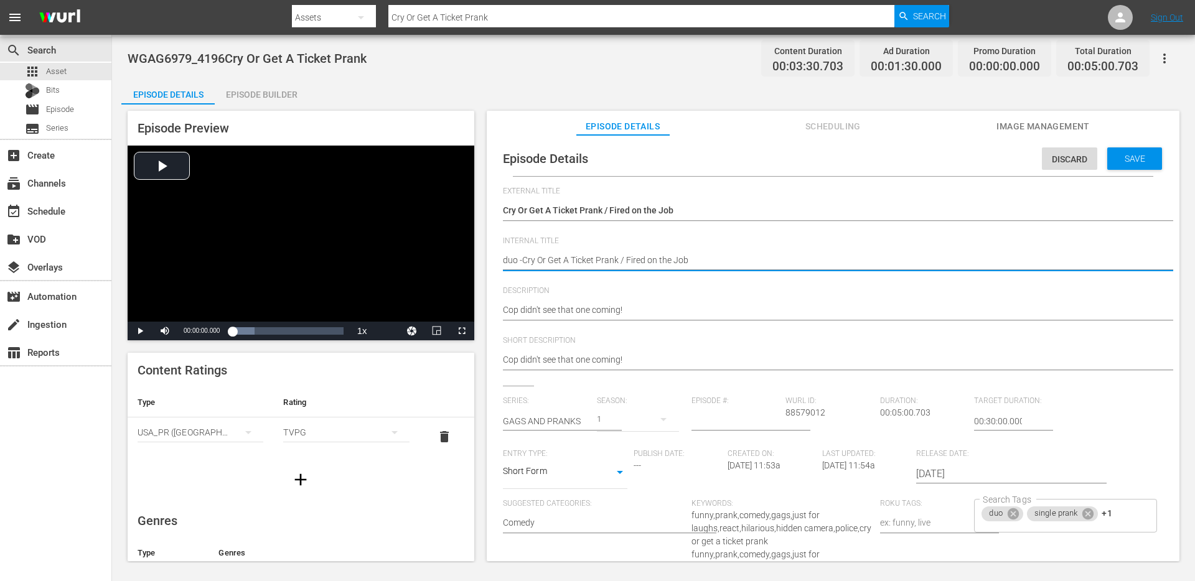
type textarea "duo - Cry Or Get A Ticket Prank / Fired on the Job"
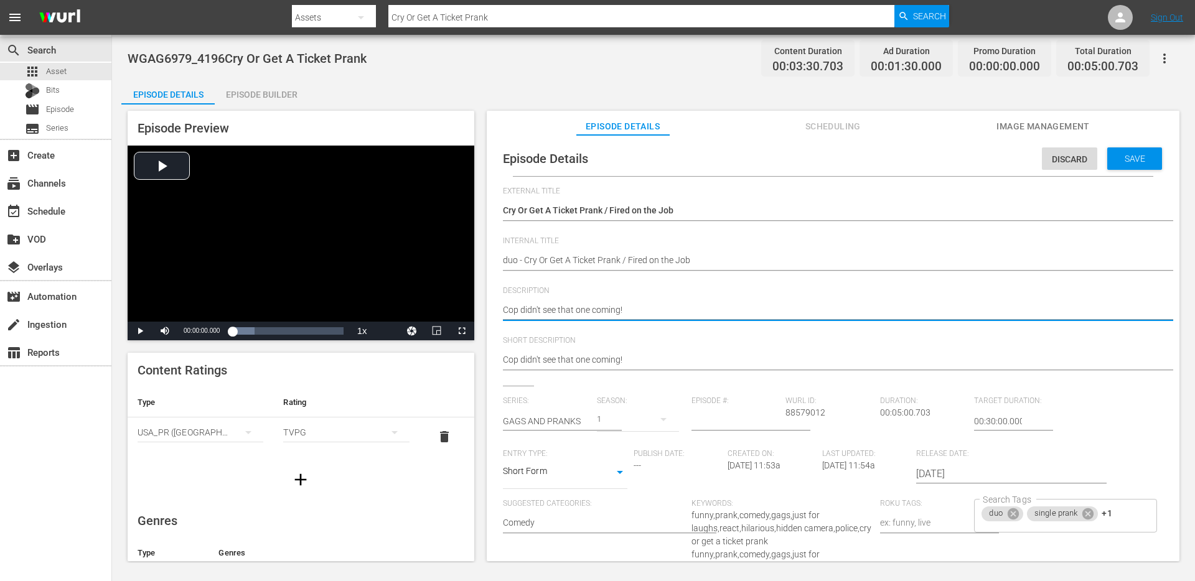
type textarea "Cop didn't see that one coming!"
type textarea "Cop didn't see that one coming! /"
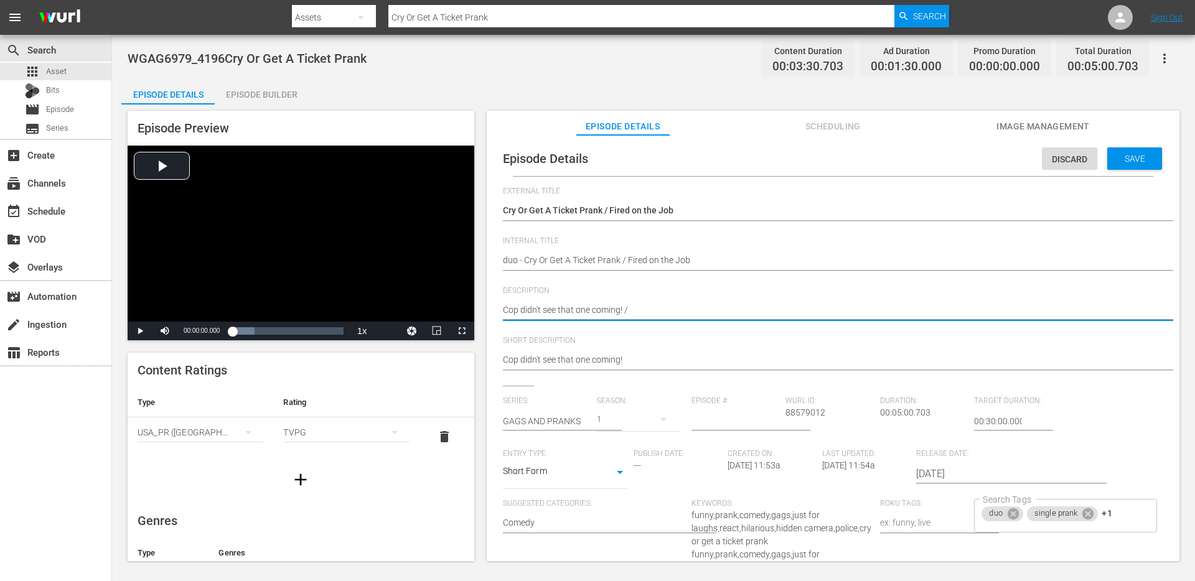
type textarea "Cop didn't see that one coming! /"
paste textarea "Does that mean I get a ticket?"
type textarea "Cop didn't see that one coming! / Does that mean I get a ticket?"
click at [635, 305] on textarea "Cop didn't see that one coming!" at bounding box center [830, 311] width 654 height 15
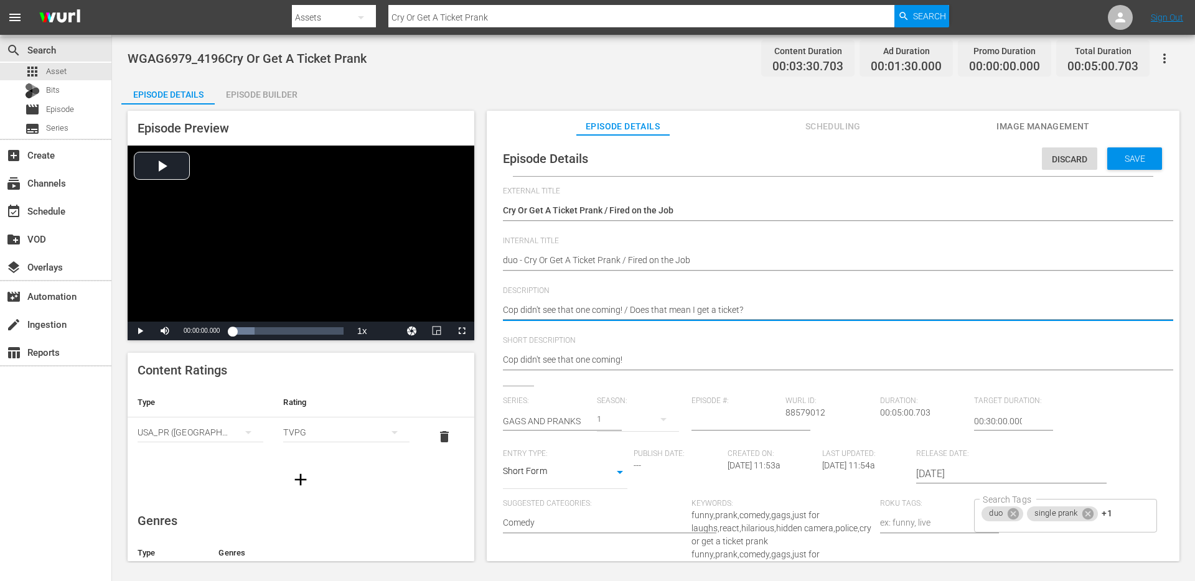
click at [635, 305] on textarea "Cop didn't see that one coming!" at bounding box center [830, 311] width 654 height 15
type textarea "Cop didn't see that one coming! / Does that mean I get a ticket?"
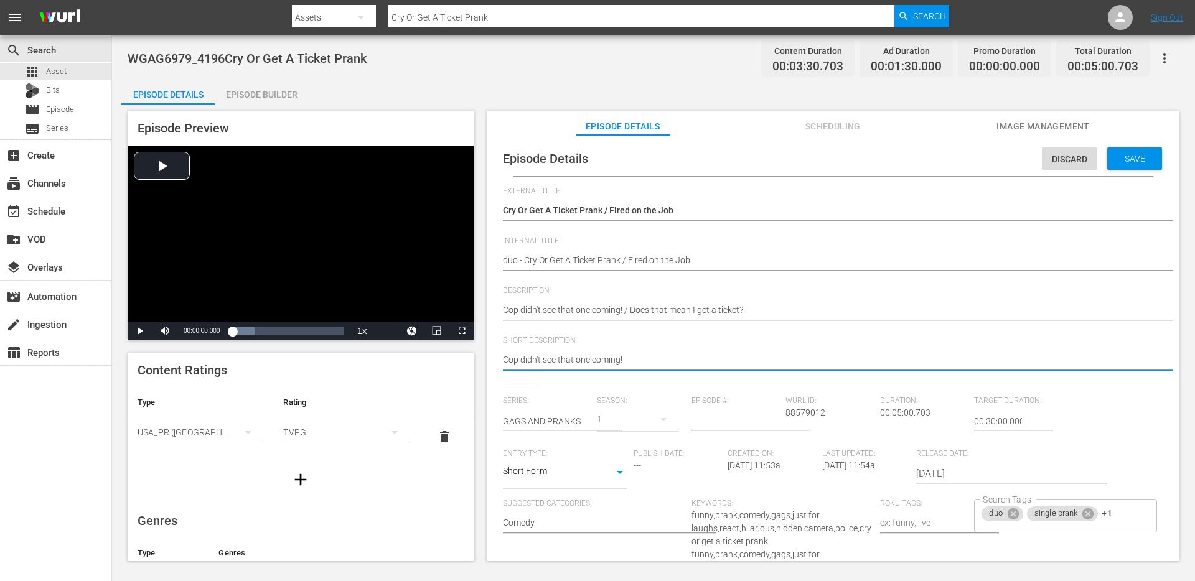
click at [615, 356] on textarea "Cop didn't see that one coming!" at bounding box center [830, 360] width 654 height 15
paste textarea "/ Does that mean I get a ticket?"
type textarea "Cop didn't see that one coming! / Does that mean I get a ticket?"
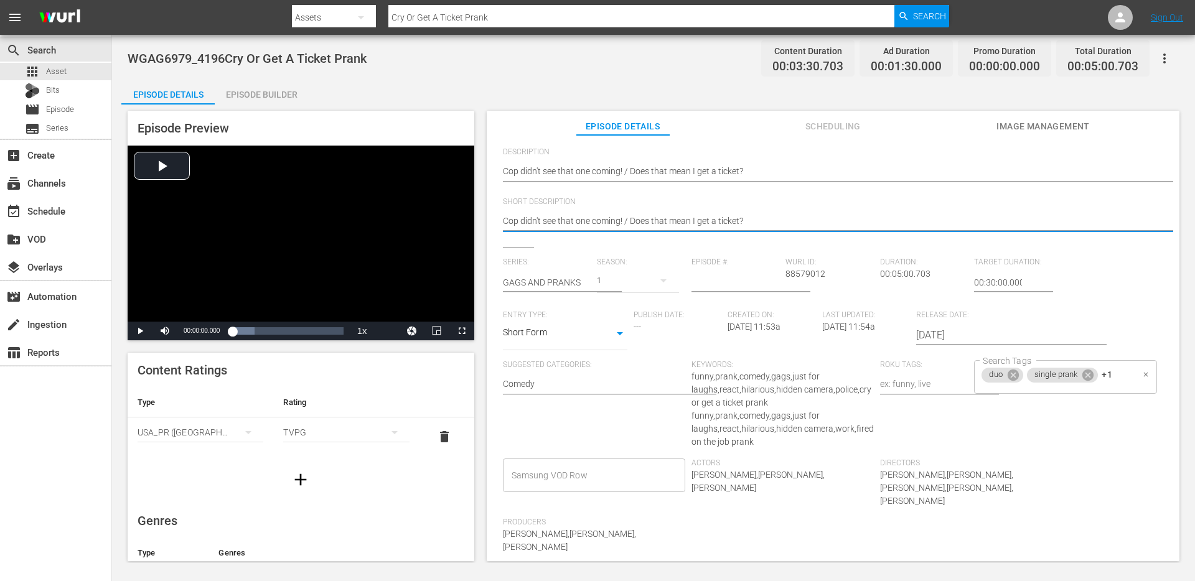
click at [1128, 372] on div "duo single prank +1 Search Tags" at bounding box center [1065, 377] width 182 height 34
type textarea "Cop didn't see that one coming! / Does that mean I get a ticket?"
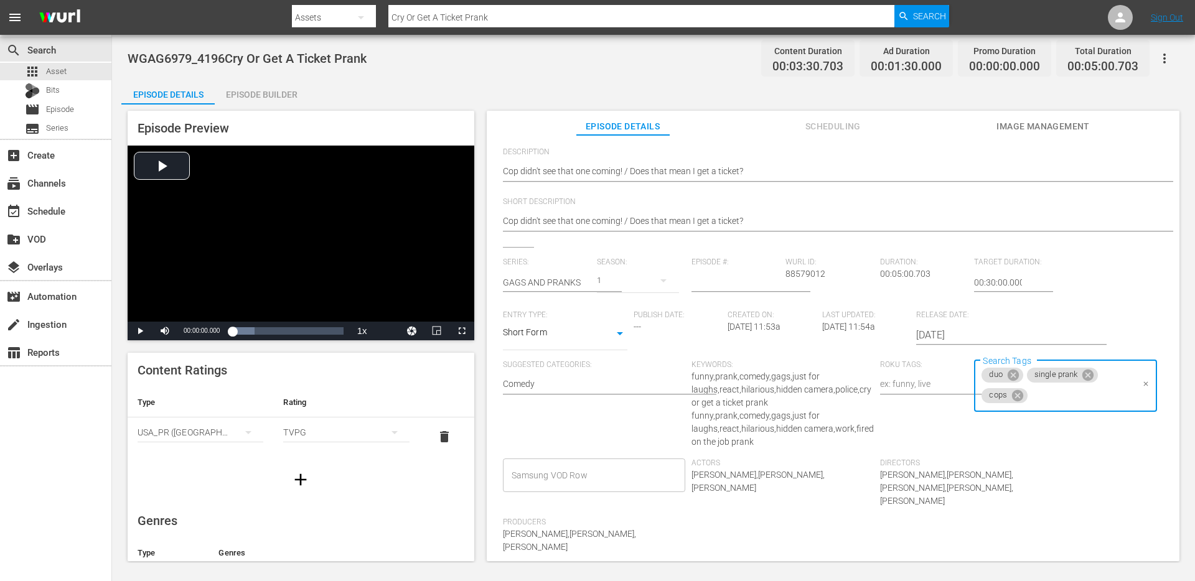
scroll to position [0, 0]
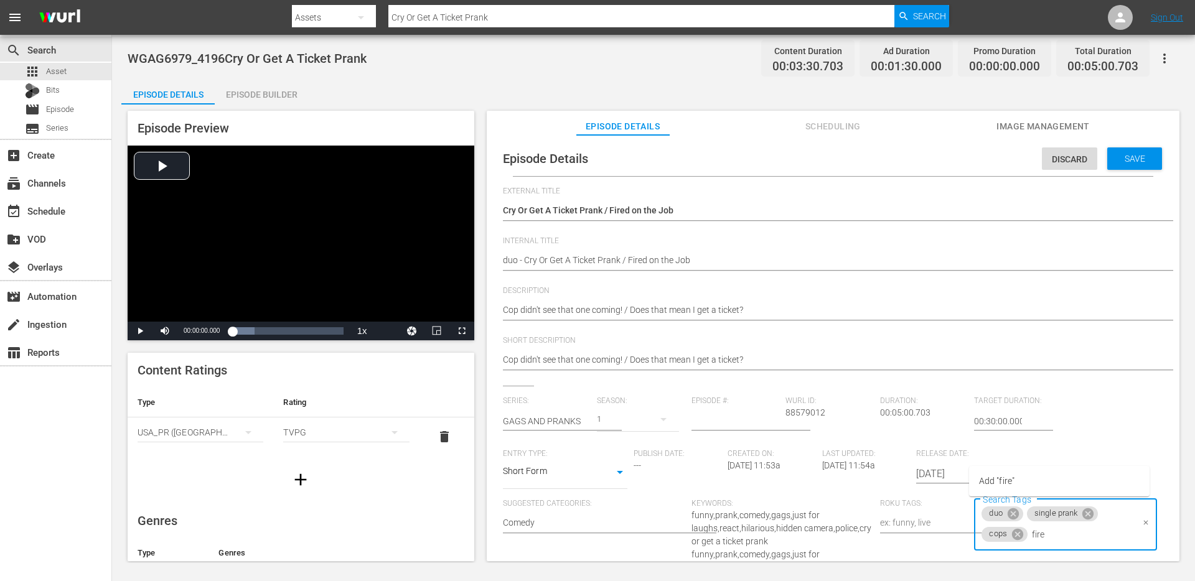
type input "fired"
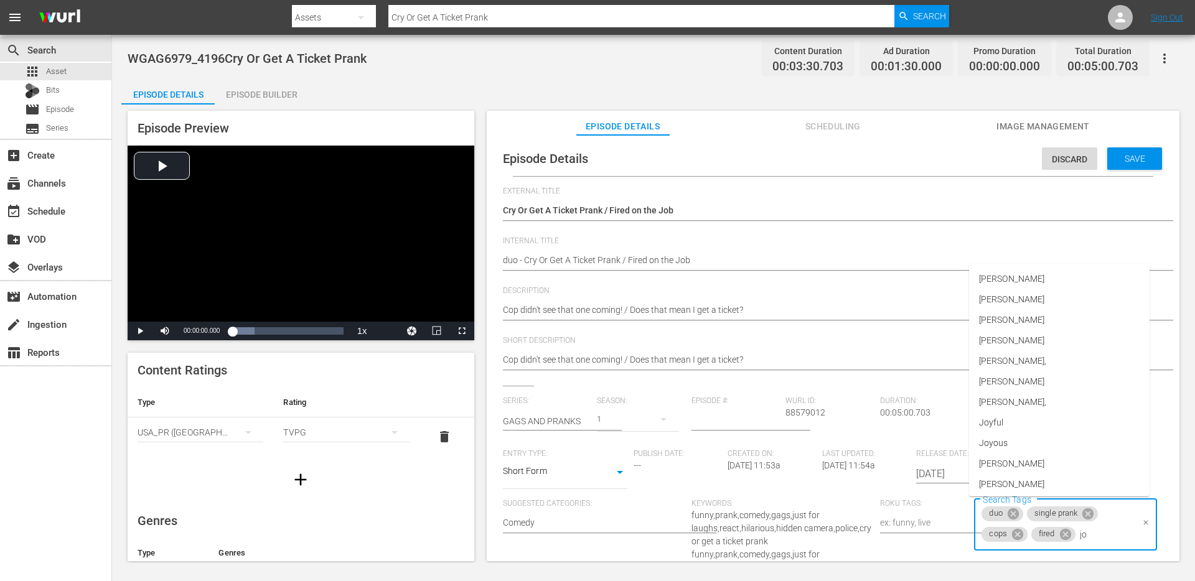
type input "job"
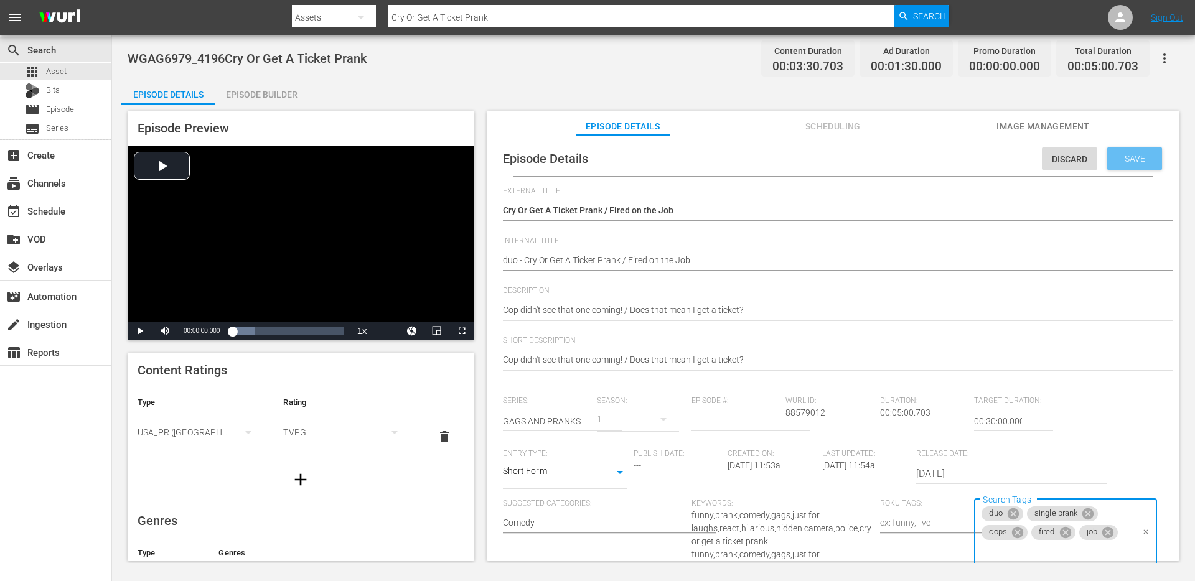
click at [1138, 156] on span "Save" at bounding box center [1135, 159] width 40 height 10
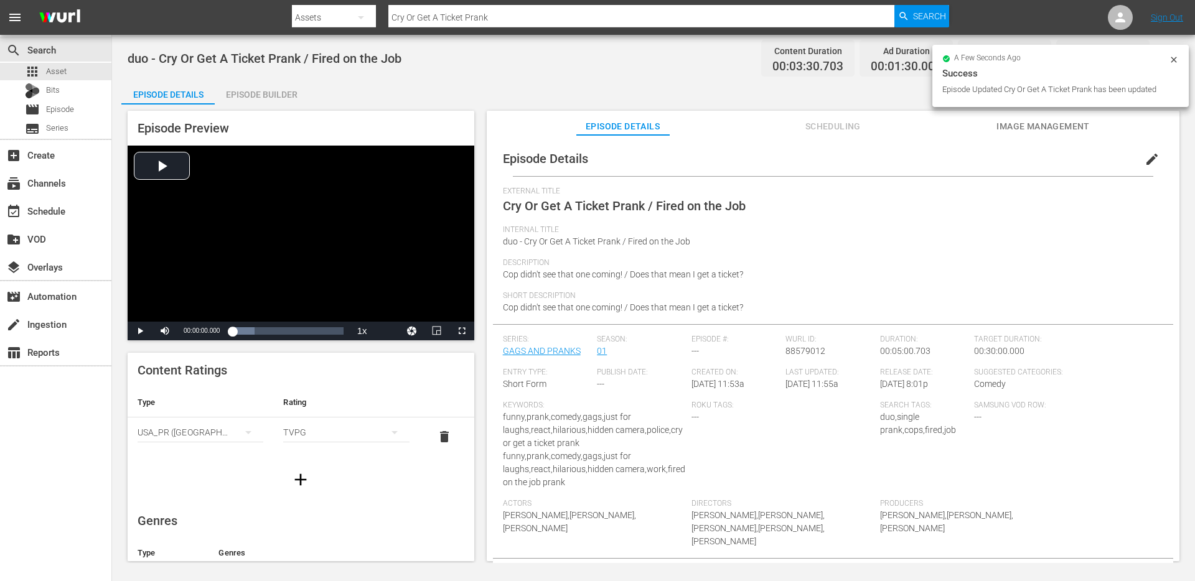
scroll to position [73, 0]
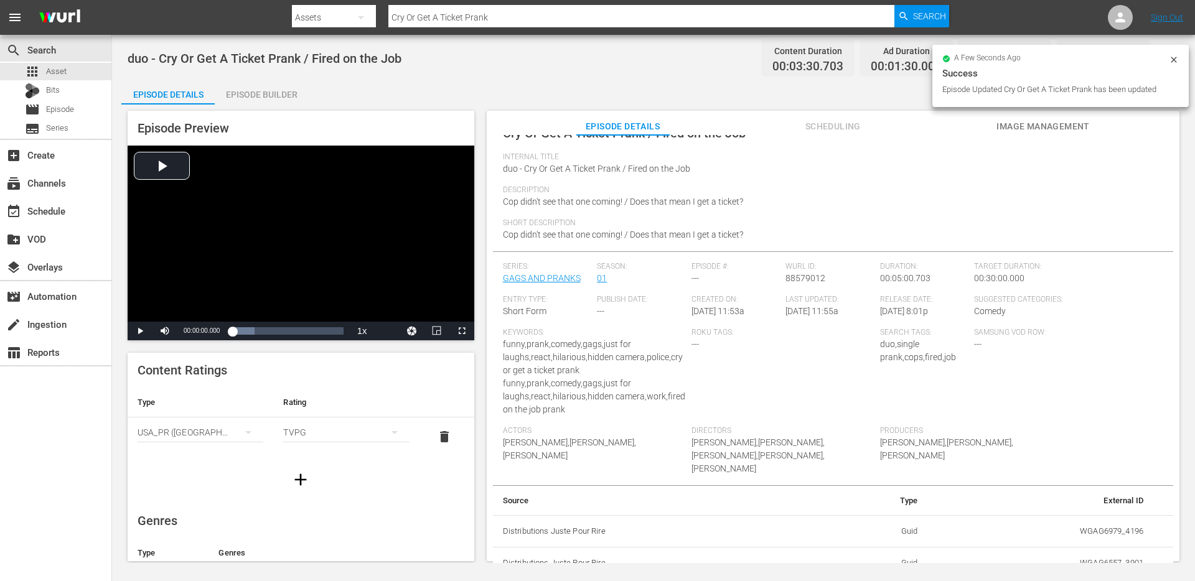
click at [266, 83] on div "Episode Builder" at bounding box center [261, 95] width 93 height 30
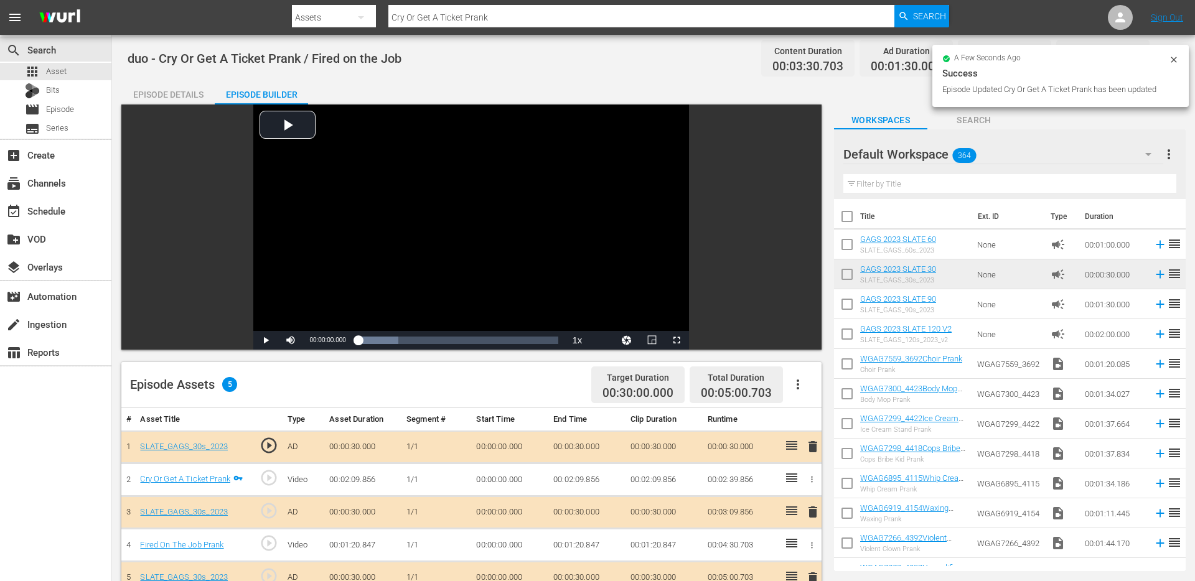
click at [168, 88] on div "Episode Details" at bounding box center [167, 95] width 93 height 30
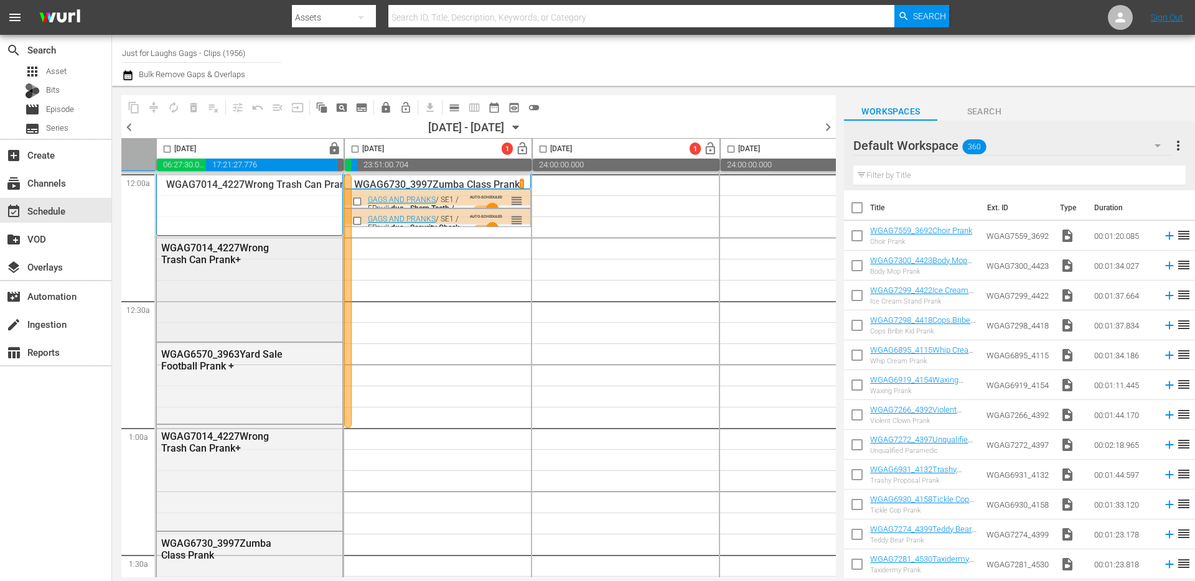
scroll to position [0, 268]
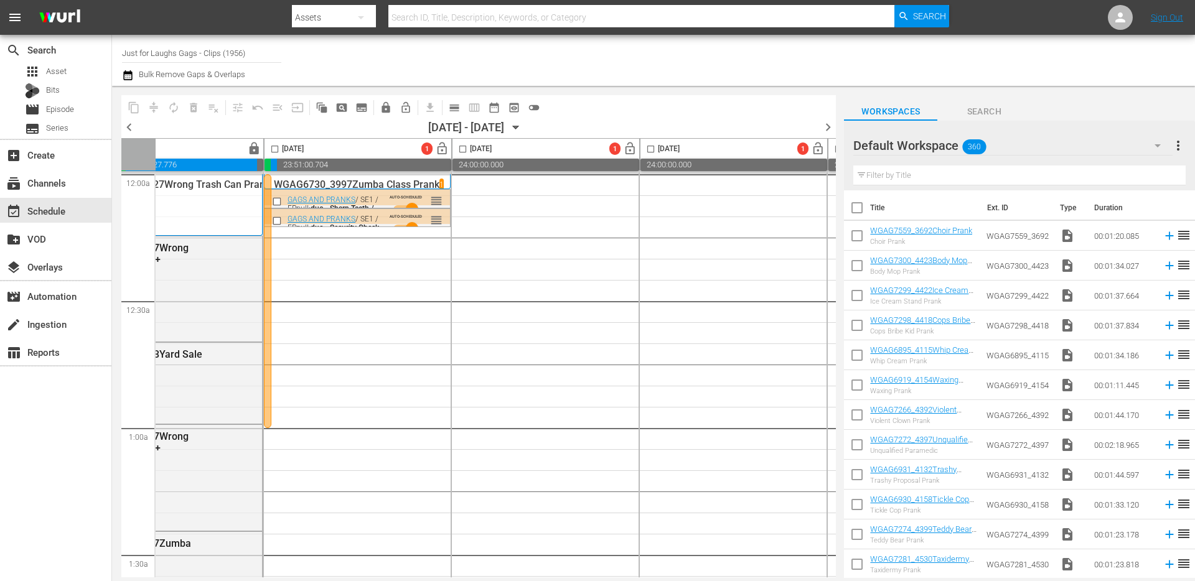
click at [268, 203] on div at bounding box center [267, 301] width 7 height 254
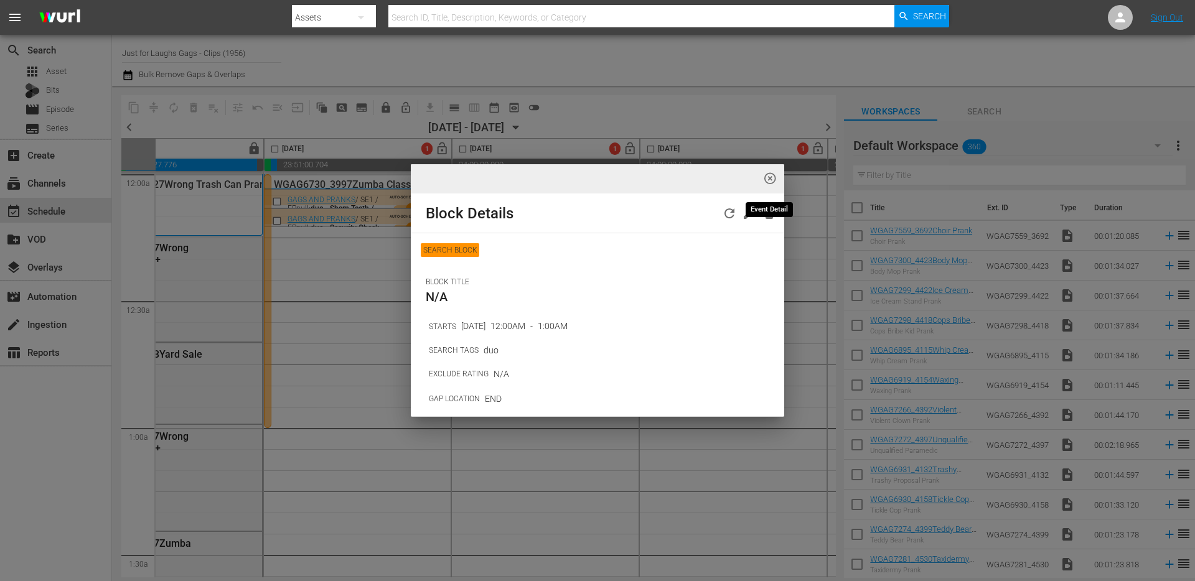
click at [772, 177] on span "highlight_off_icon" at bounding box center [770, 179] width 14 height 14
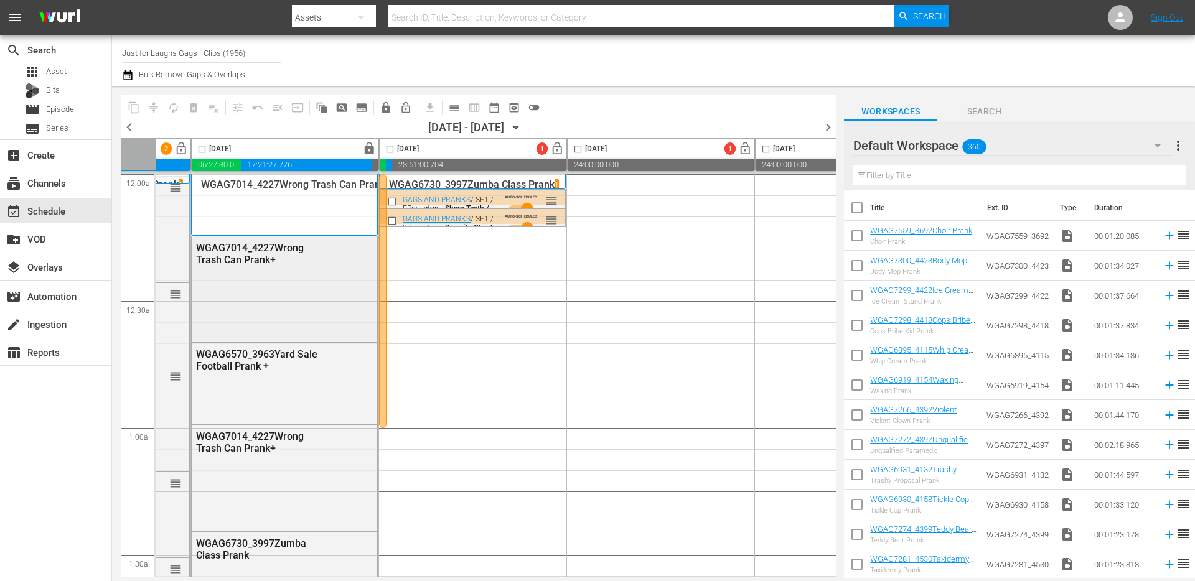
scroll to position [0, 0]
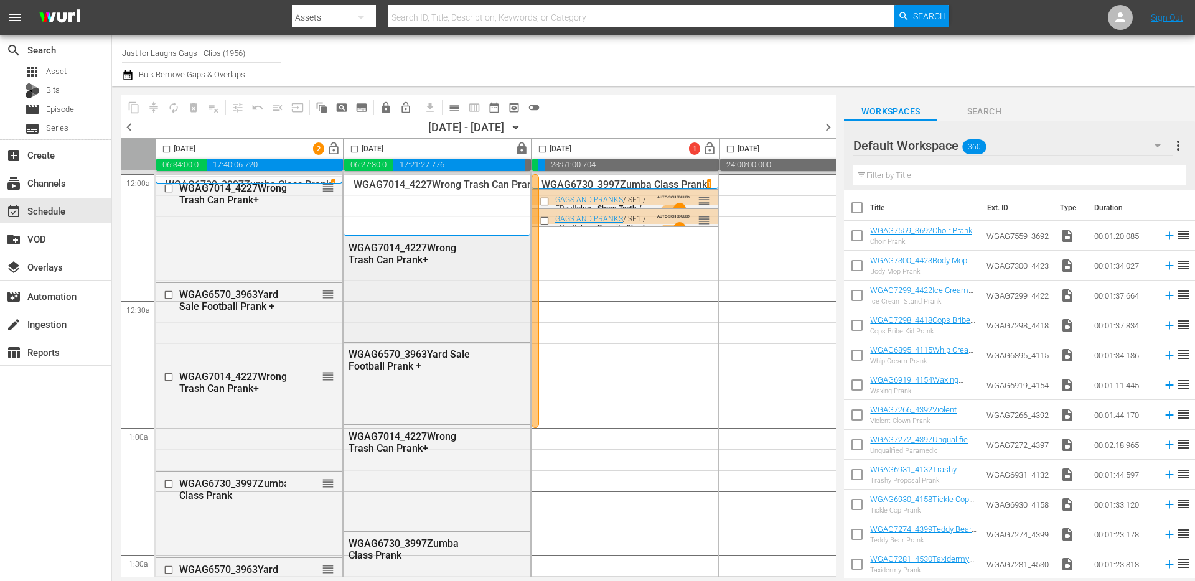
click at [388, 266] on div "WGAG7014_4227Wrong Trash Can Prank+" at bounding box center [436, 253] width 185 height 34
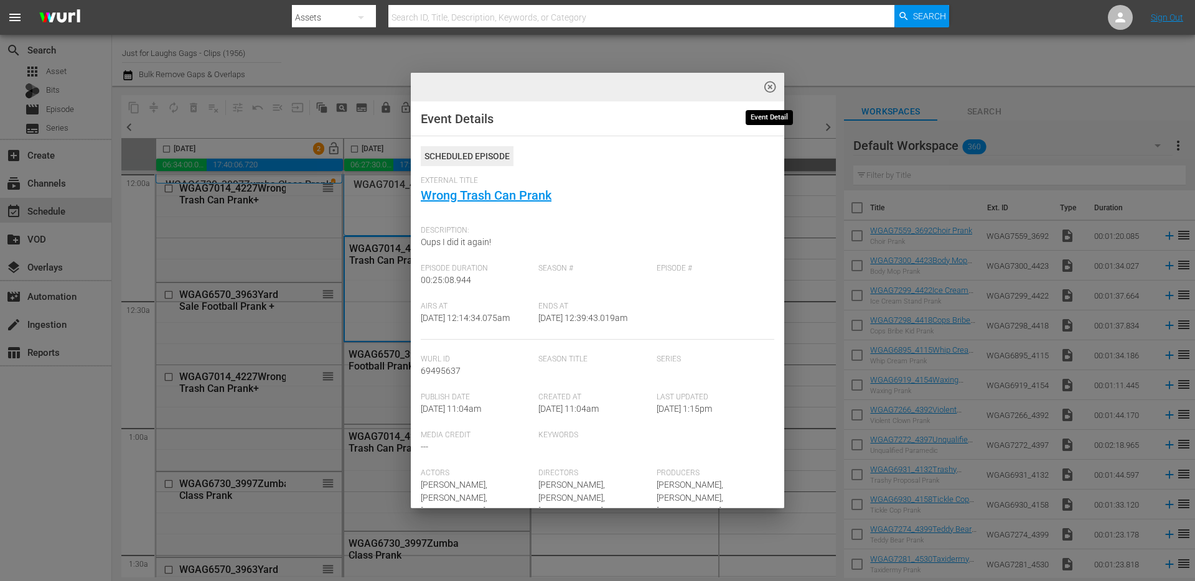
click at [766, 88] on span "highlight_off_icon" at bounding box center [770, 87] width 14 height 14
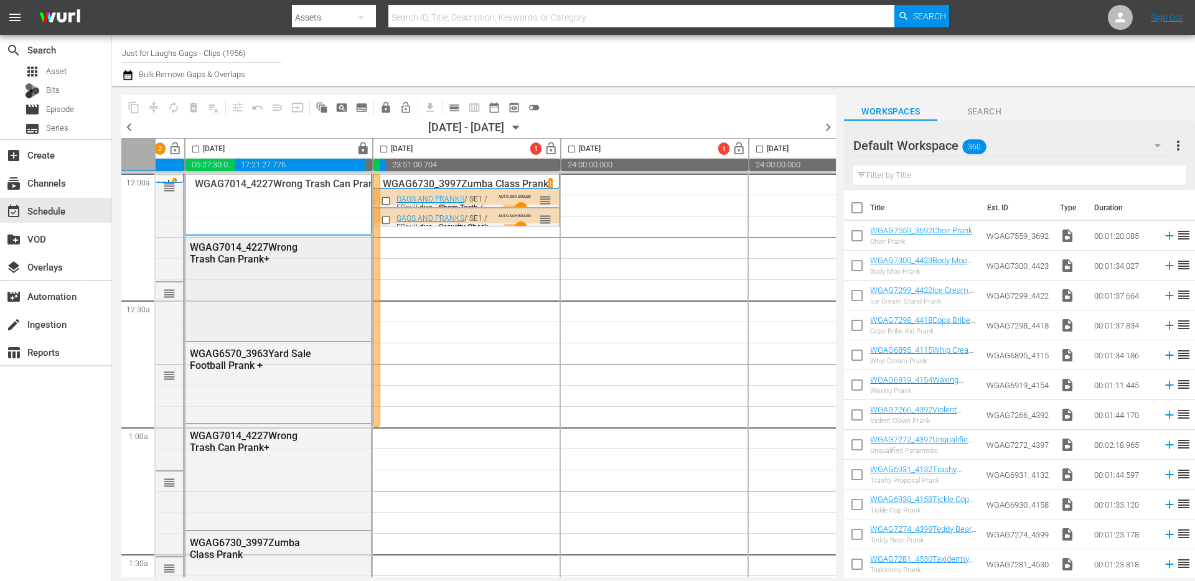
scroll to position [1, 162]
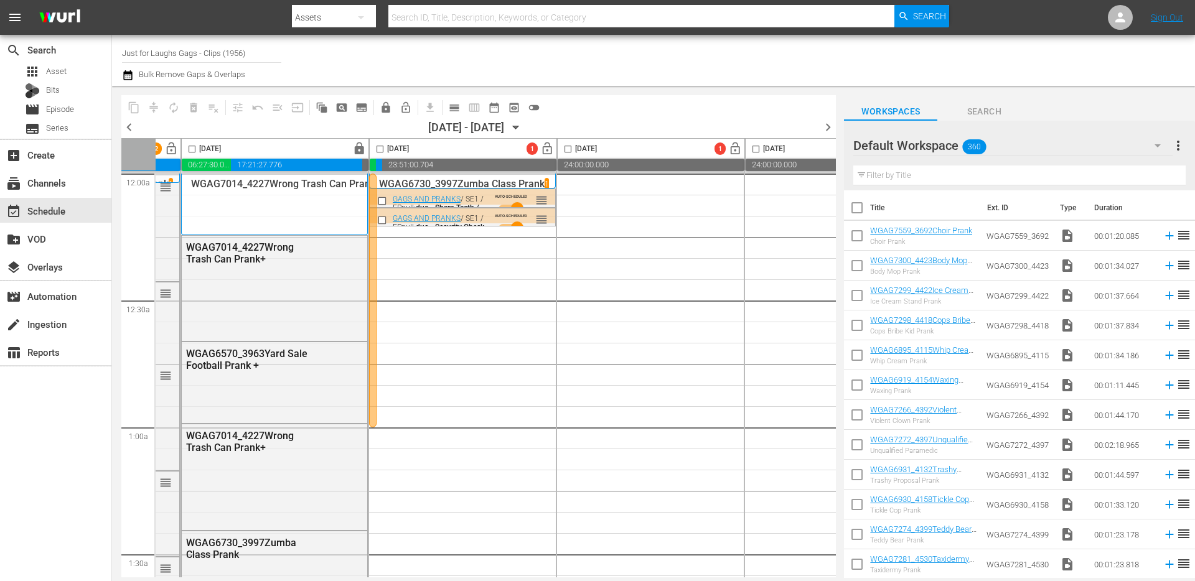
click at [375, 245] on div at bounding box center [372, 301] width 7 height 254
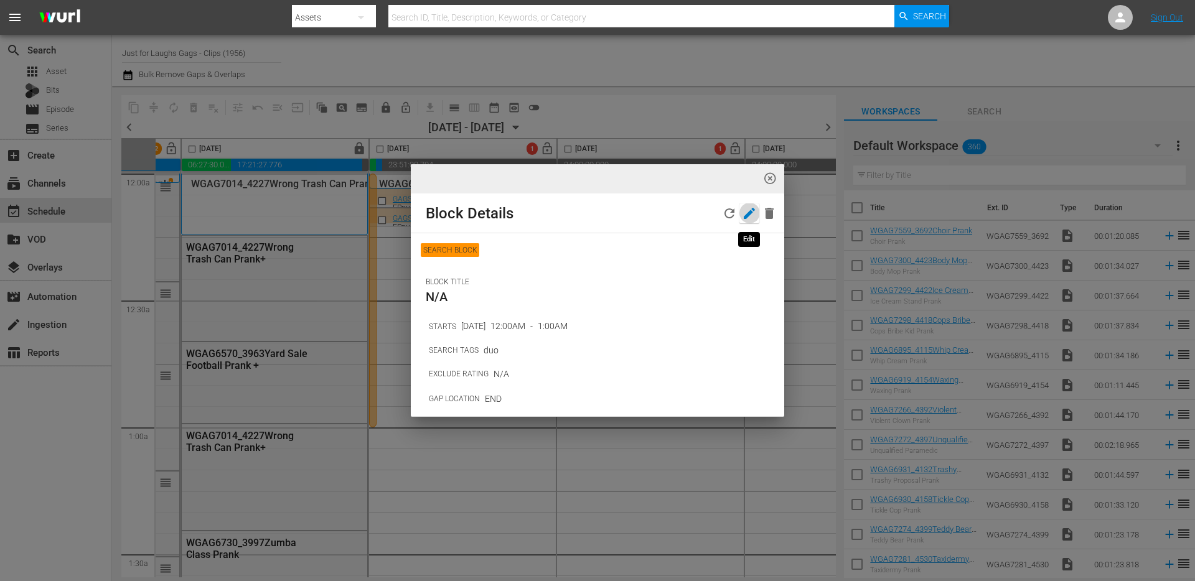
click at [743, 210] on icon "button" at bounding box center [749, 213] width 15 height 15
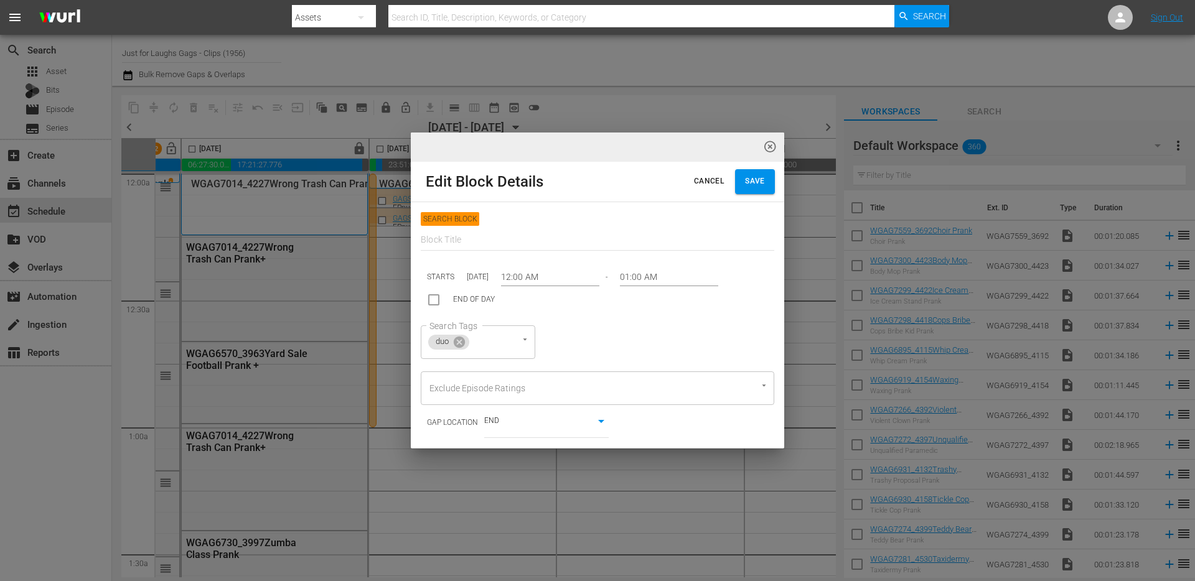
click at [654, 279] on input "01:00 AM" at bounding box center [669, 277] width 98 height 19
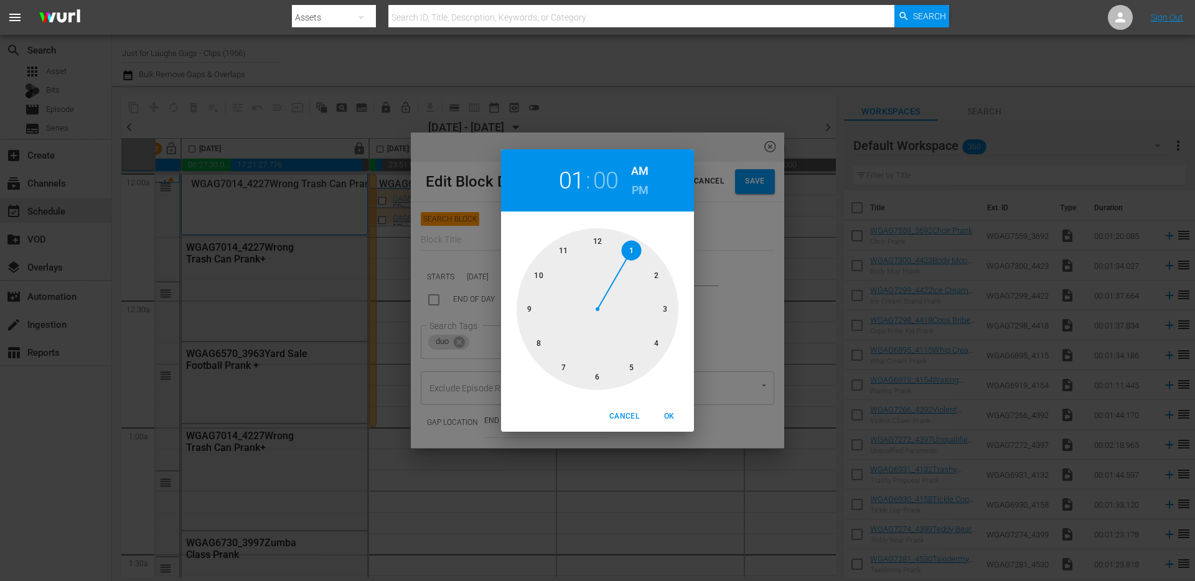
click at [668, 413] on span "OK" at bounding box center [669, 416] width 30 height 13
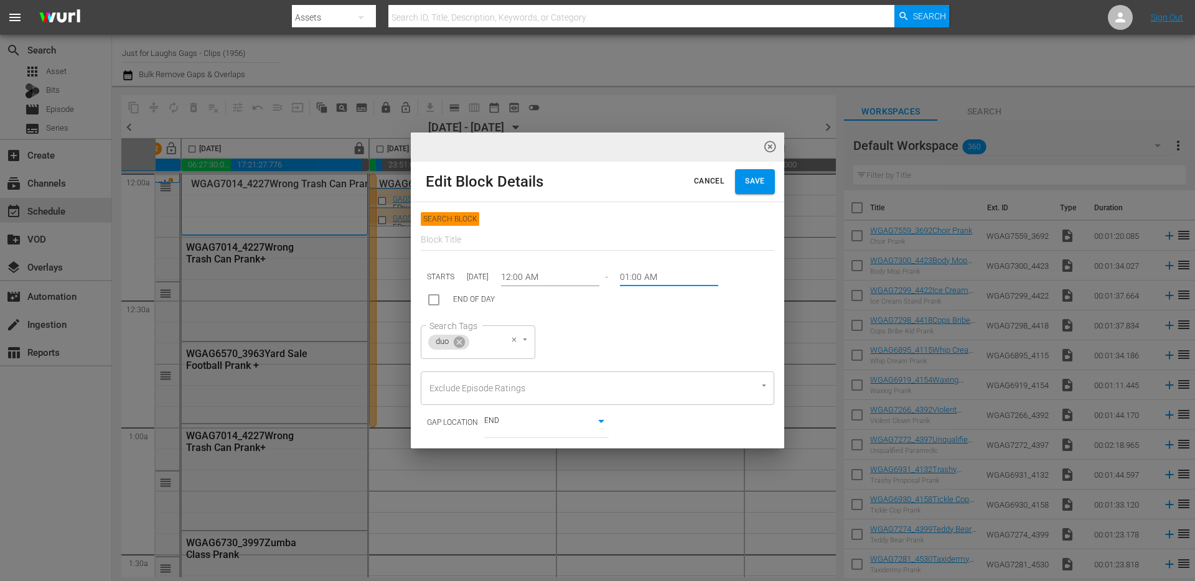
click at [439, 341] on span "duo" at bounding box center [442, 342] width 28 height 11
click at [749, 179] on span "Save" at bounding box center [755, 181] width 20 height 13
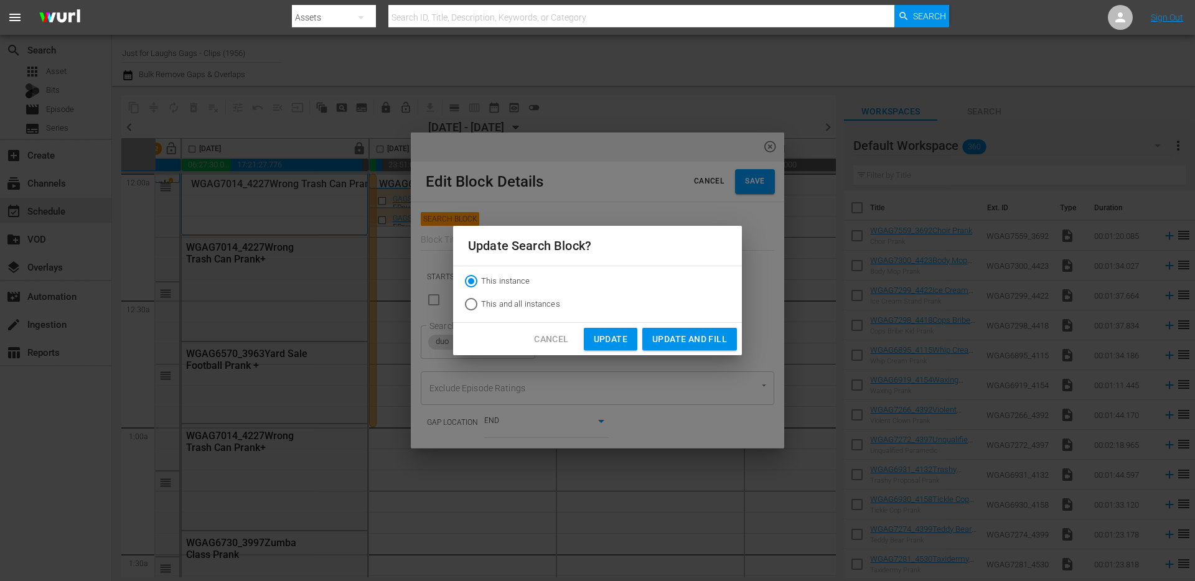
click at [681, 340] on span "Update and Fill" at bounding box center [689, 340] width 75 height 16
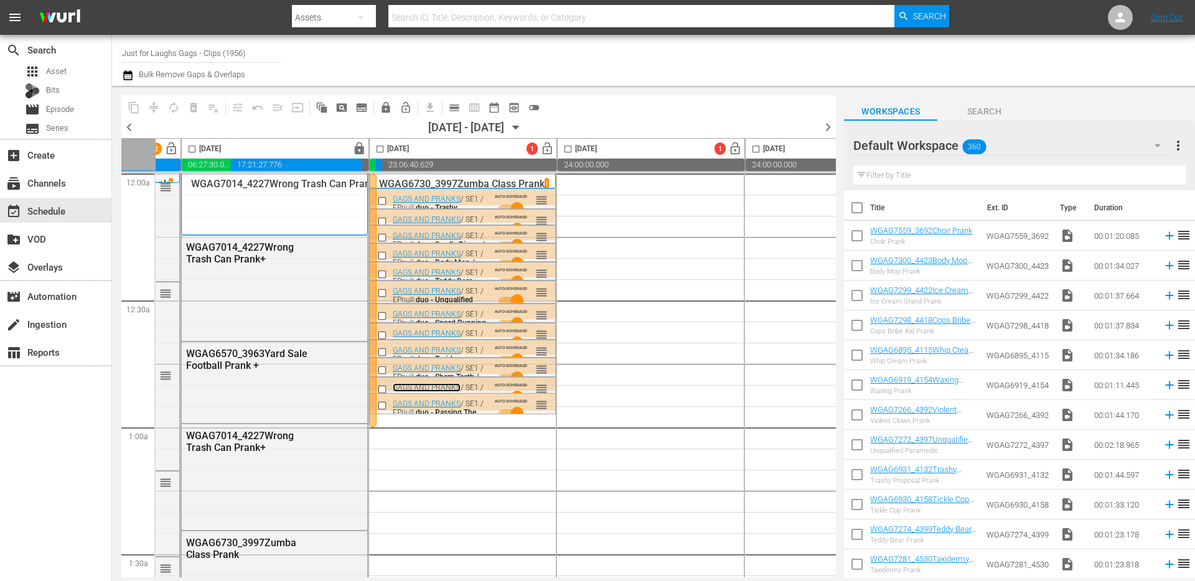
click at [434, 386] on link "GAGS AND PRANKS" at bounding box center [427, 387] width 68 height 9
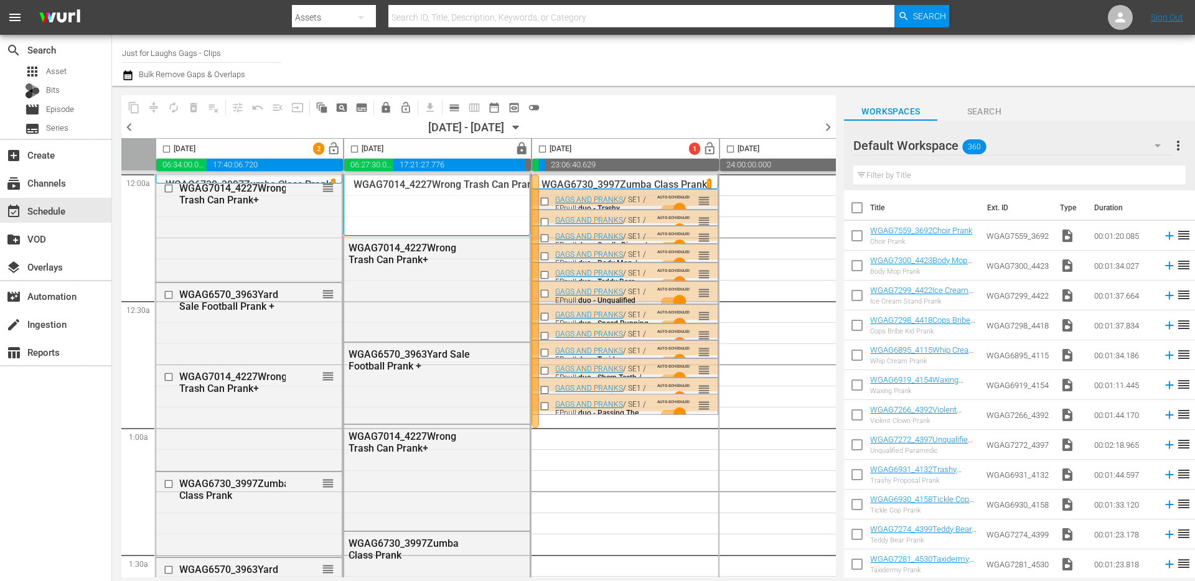
click at [691, 197] on div "AUTO-SCHEDULED reorder" at bounding box center [679, 208] width 61 height 29
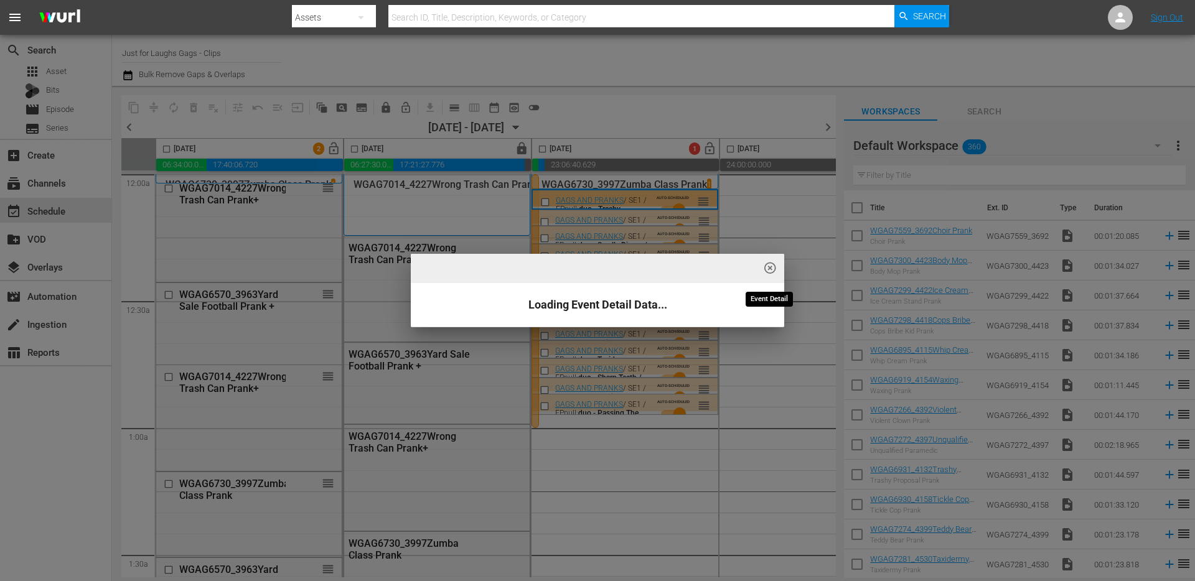
click at [770, 262] on span "highlight_off_icon" at bounding box center [770, 268] width 14 height 14
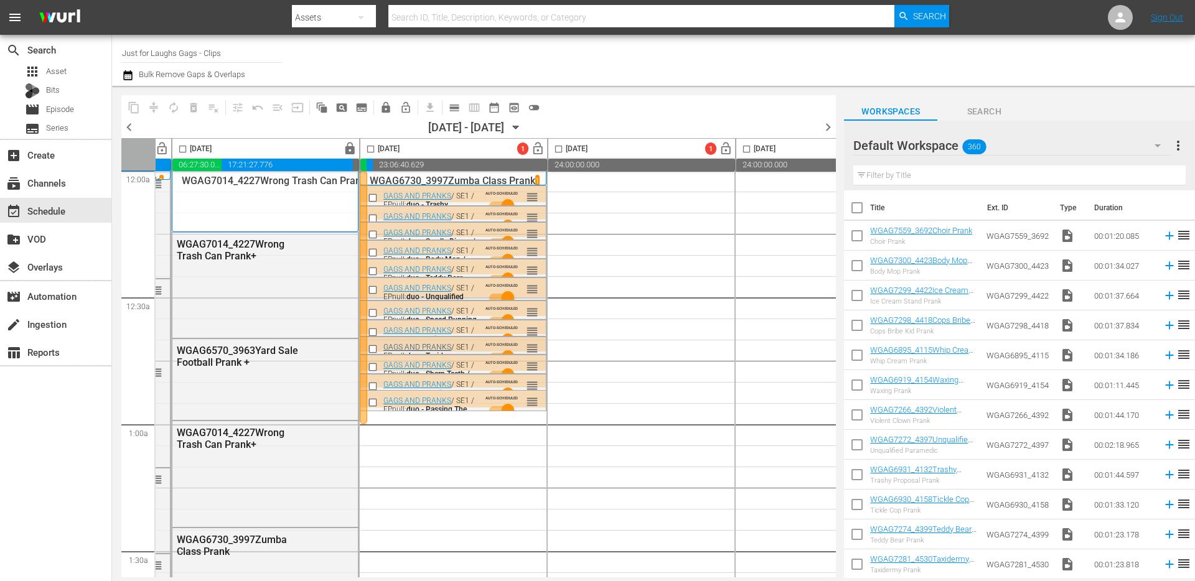
scroll to position [0, 172]
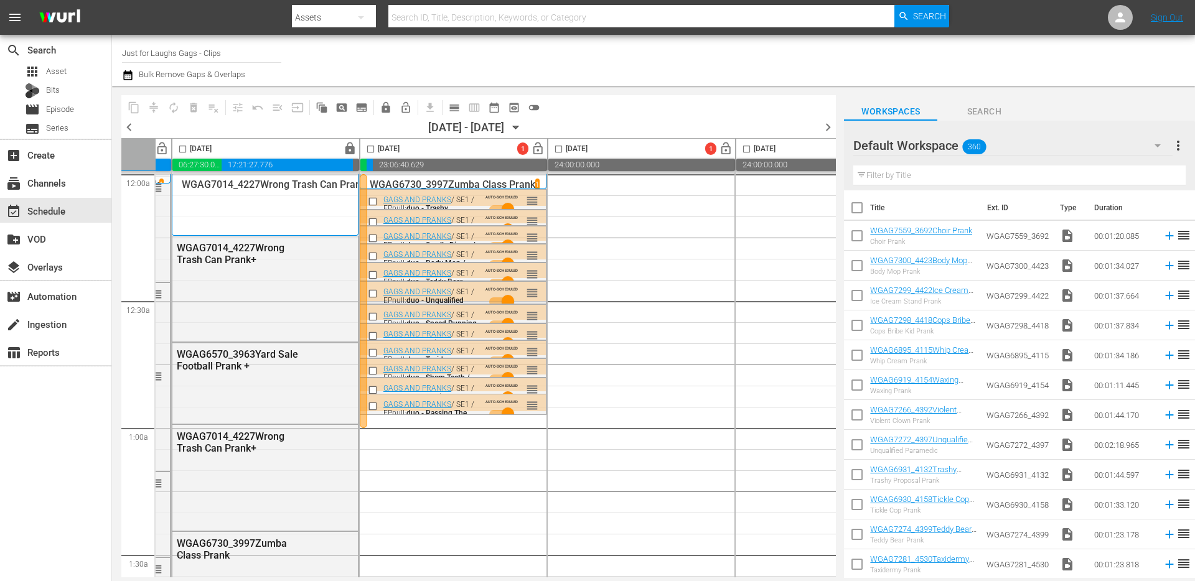
click at [364, 208] on div at bounding box center [363, 301] width 7 height 254
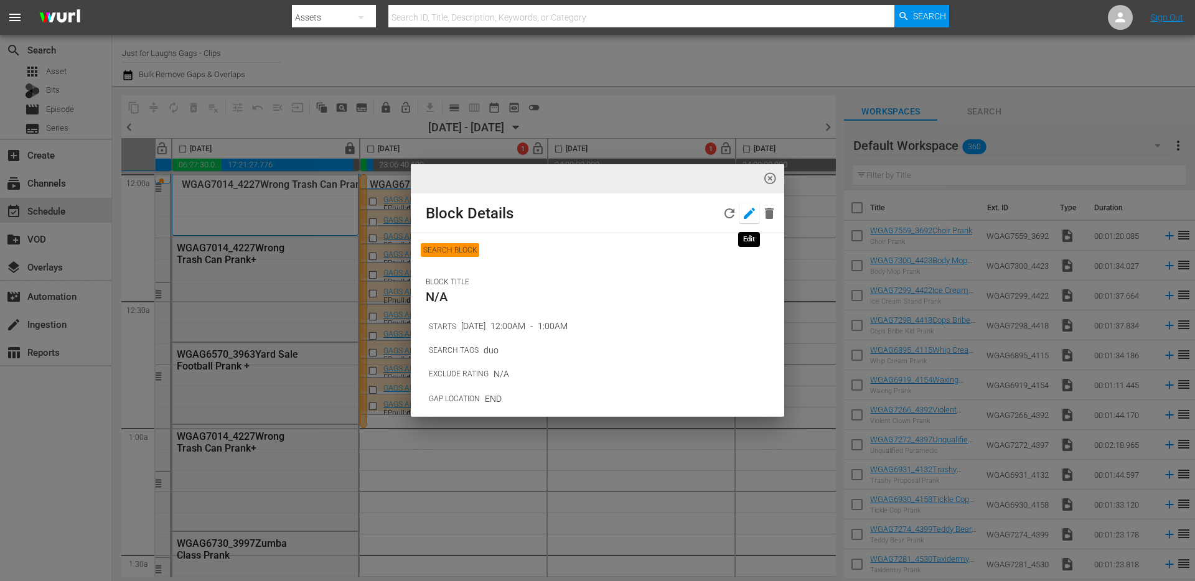
click at [750, 212] on icon "button" at bounding box center [749, 213] width 11 height 11
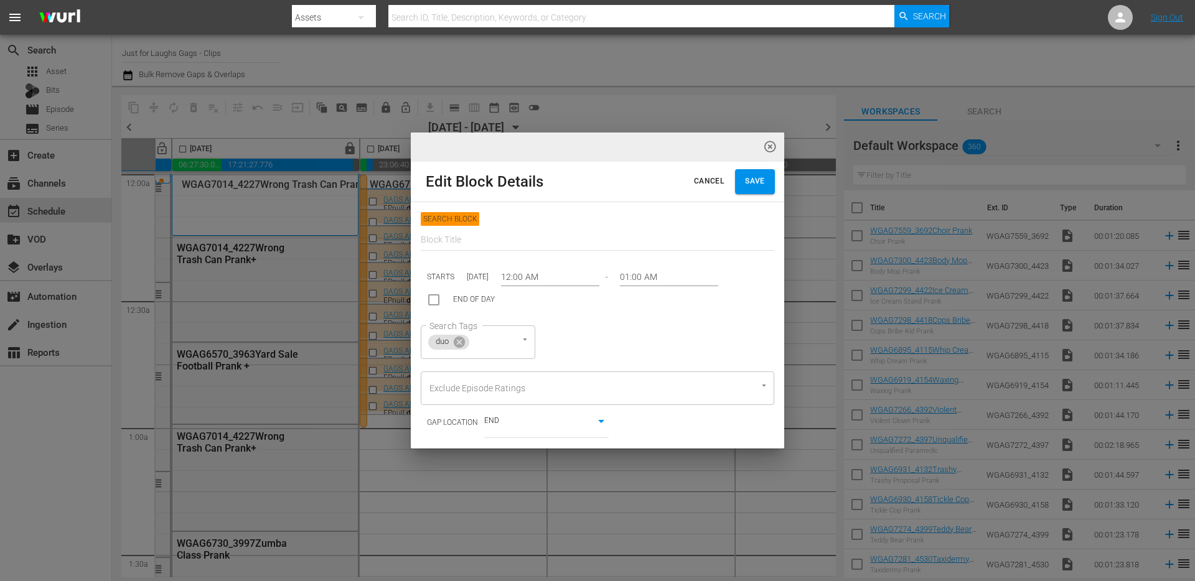
click at [666, 269] on input "01:00 AM" at bounding box center [669, 277] width 98 height 19
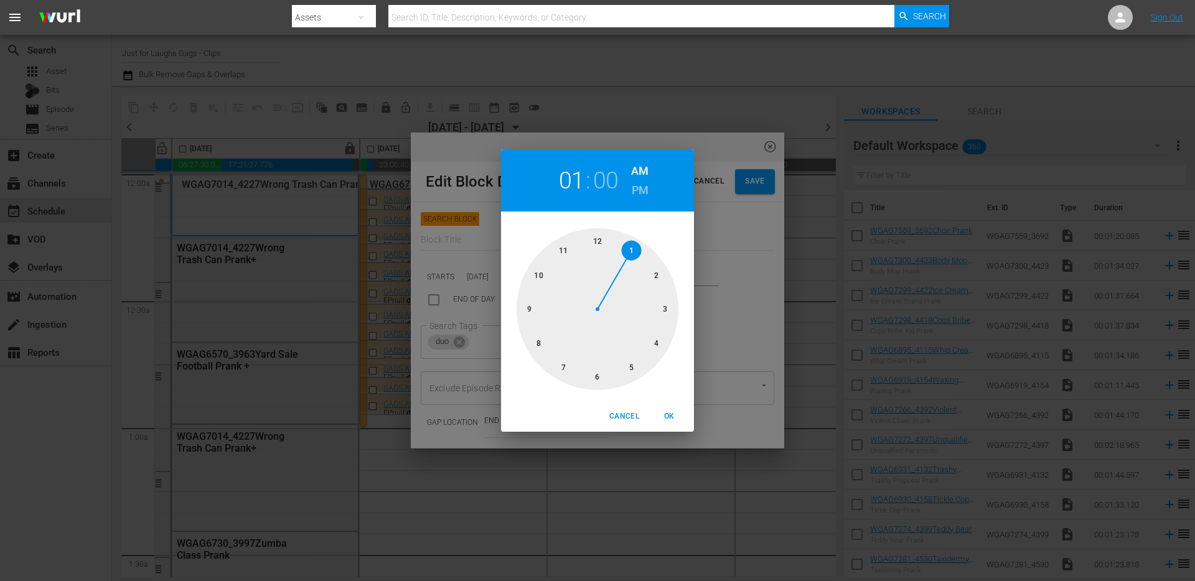
click at [653, 274] on div at bounding box center [598, 309] width 162 height 162
click at [666, 420] on span "OK" at bounding box center [669, 416] width 30 height 13
type input "02:00 AM"
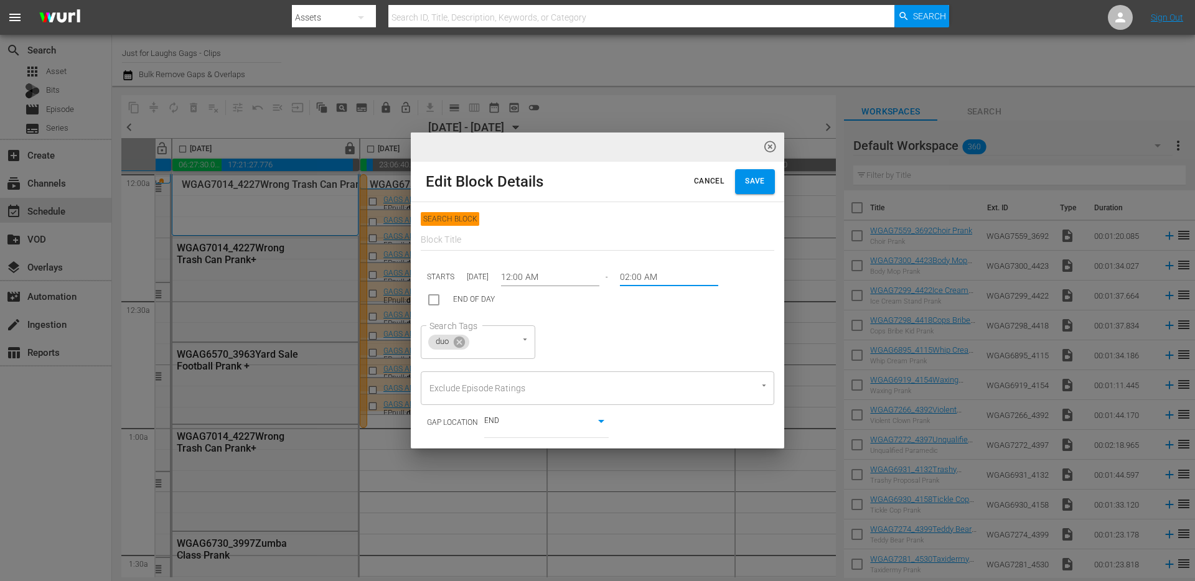
click at [763, 185] on span "Save" at bounding box center [755, 181] width 20 height 13
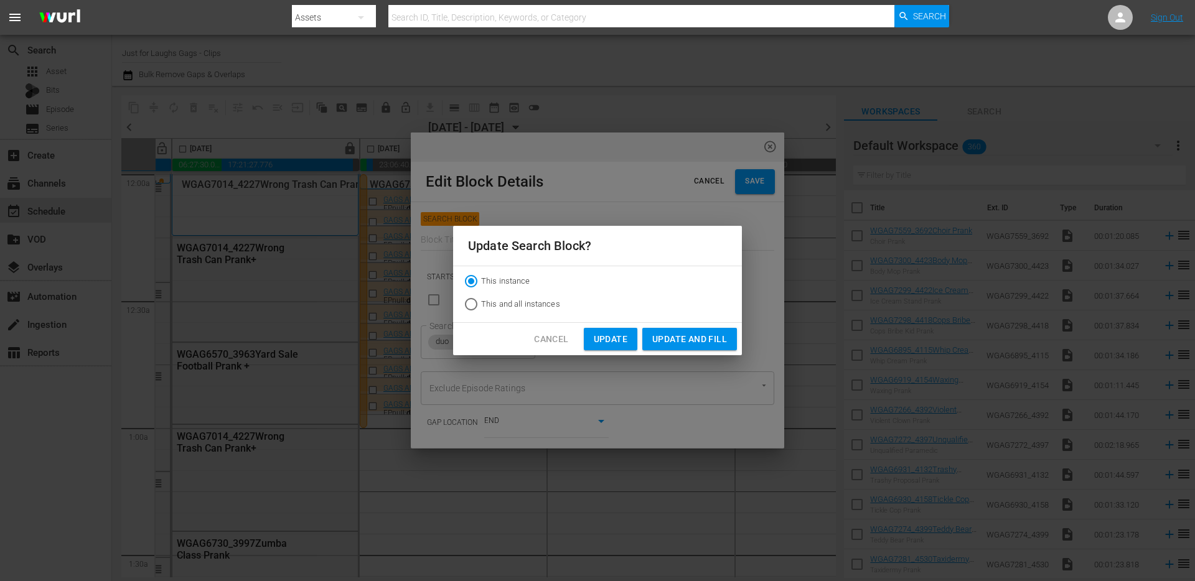
click at [678, 342] on span "Update and Fill" at bounding box center [689, 340] width 75 height 16
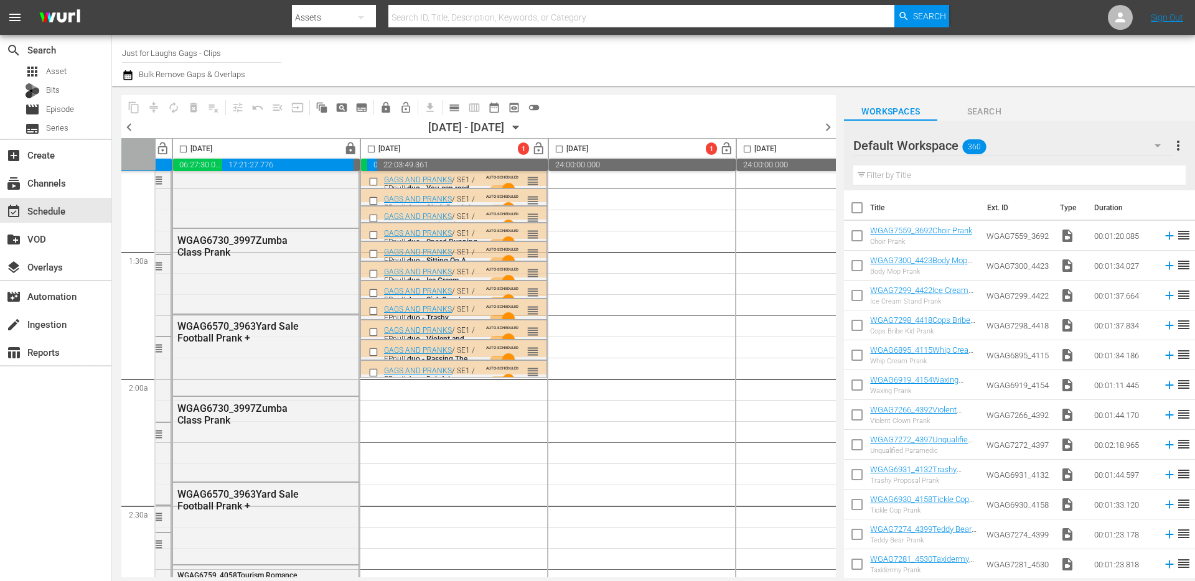
scroll to position [129, 171]
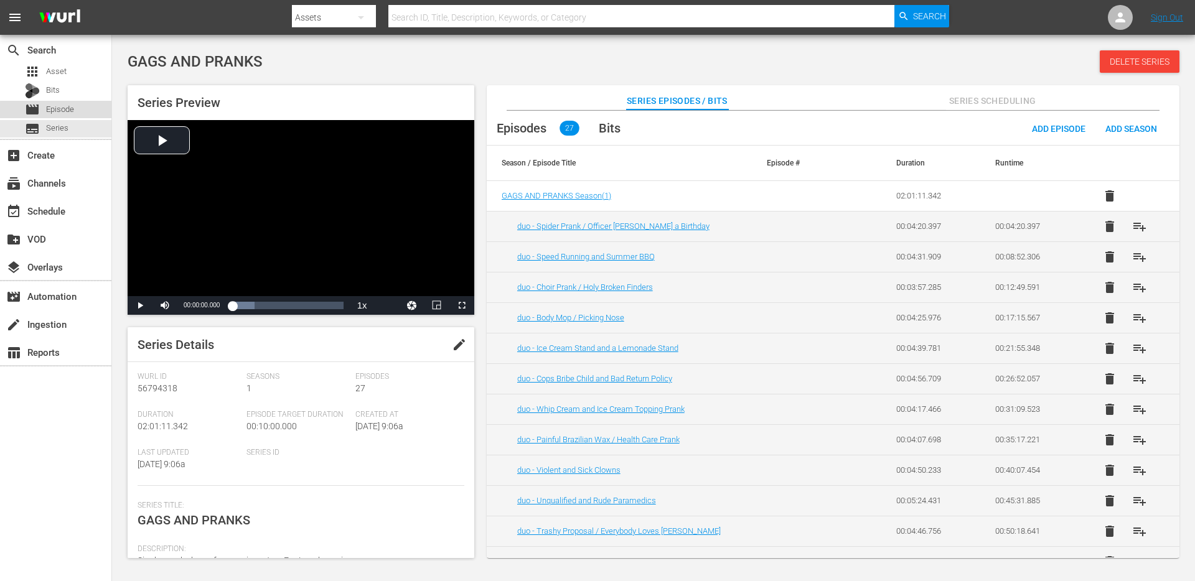
click at [58, 114] on span "Episode" at bounding box center [60, 109] width 28 height 12
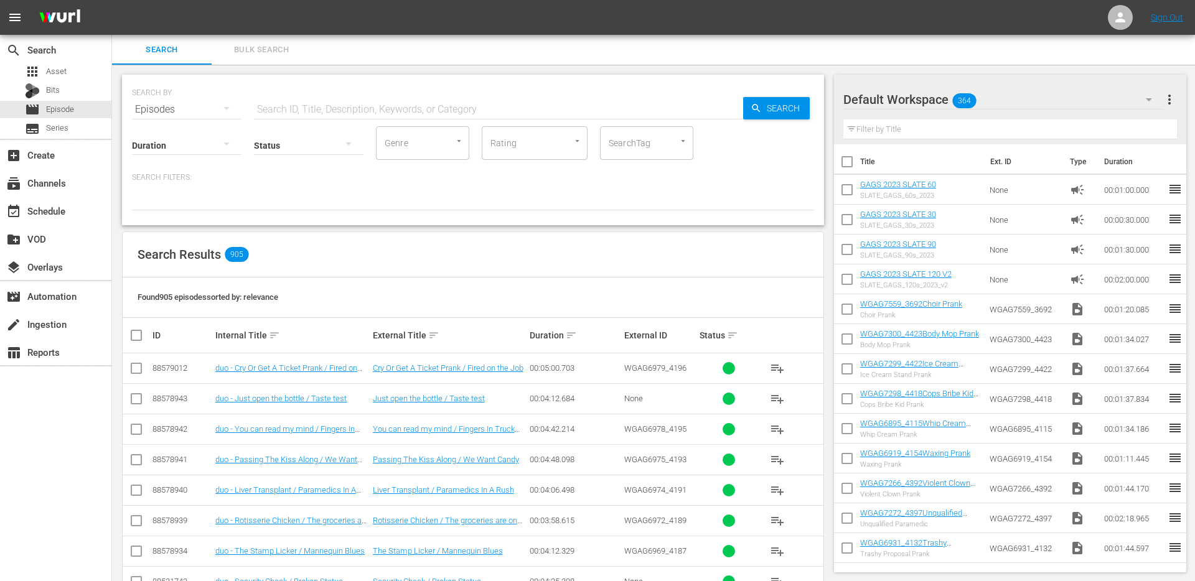
click at [528, 146] on input "Rating" at bounding box center [517, 143] width 60 height 22
click at [677, 147] on div "SearchTag" at bounding box center [646, 143] width 93 height 34
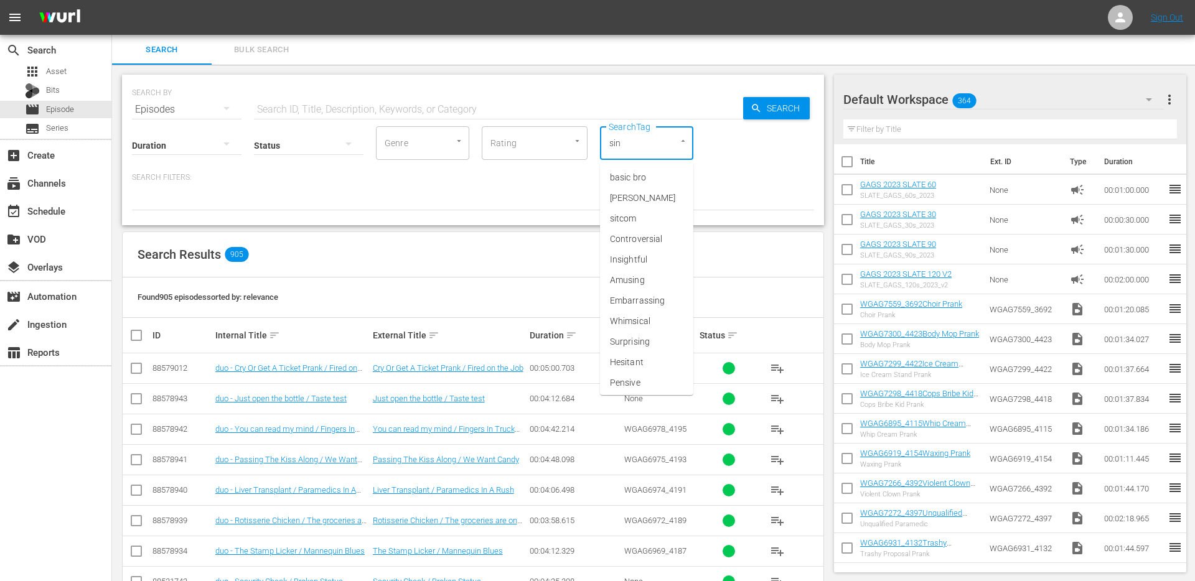
type input "sing"
click at [654, 236] on span "single prank" at bounding box center [633, 239] width 47 height 13
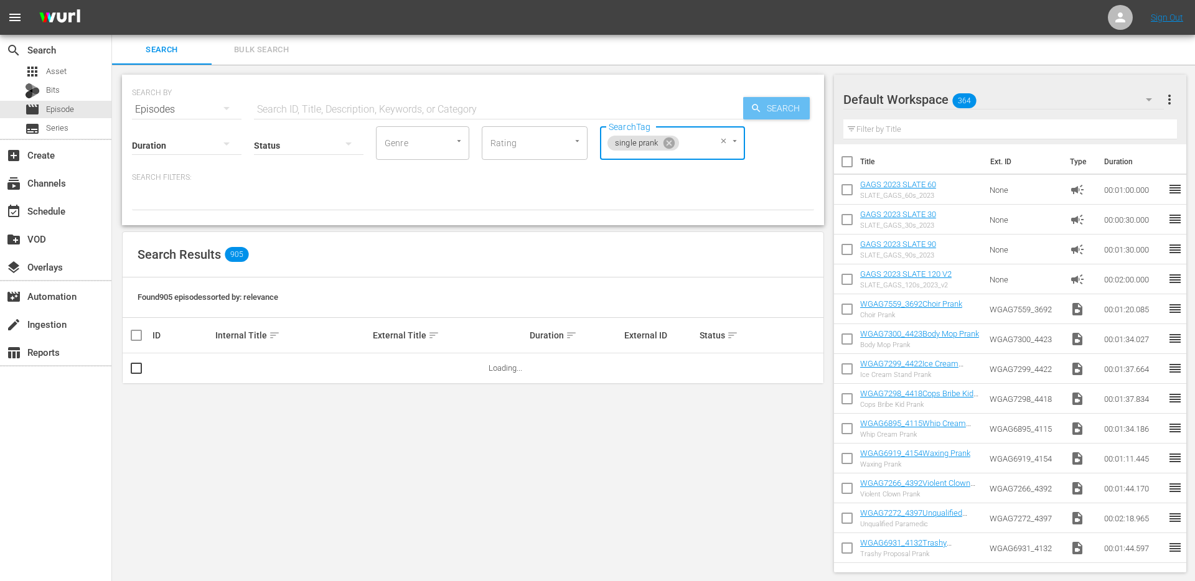
click at [780, 105] on span "Search" at bounding box center [786, 108] width 48 height 22
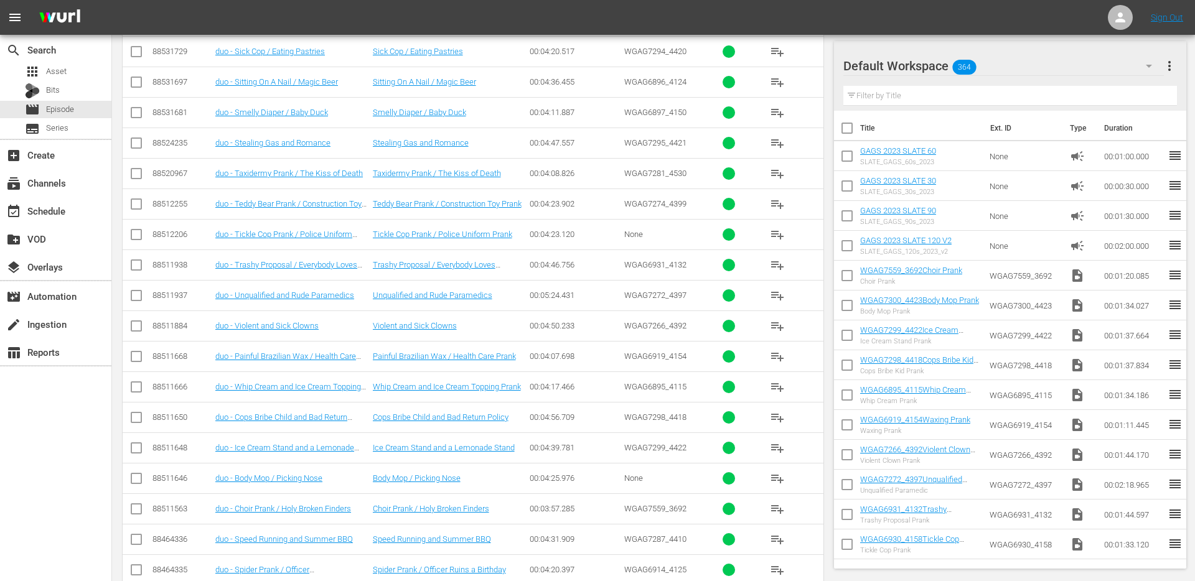
scroll to position [619, 0]
